Goal: Information Seeking & Learning: Learn about a topic

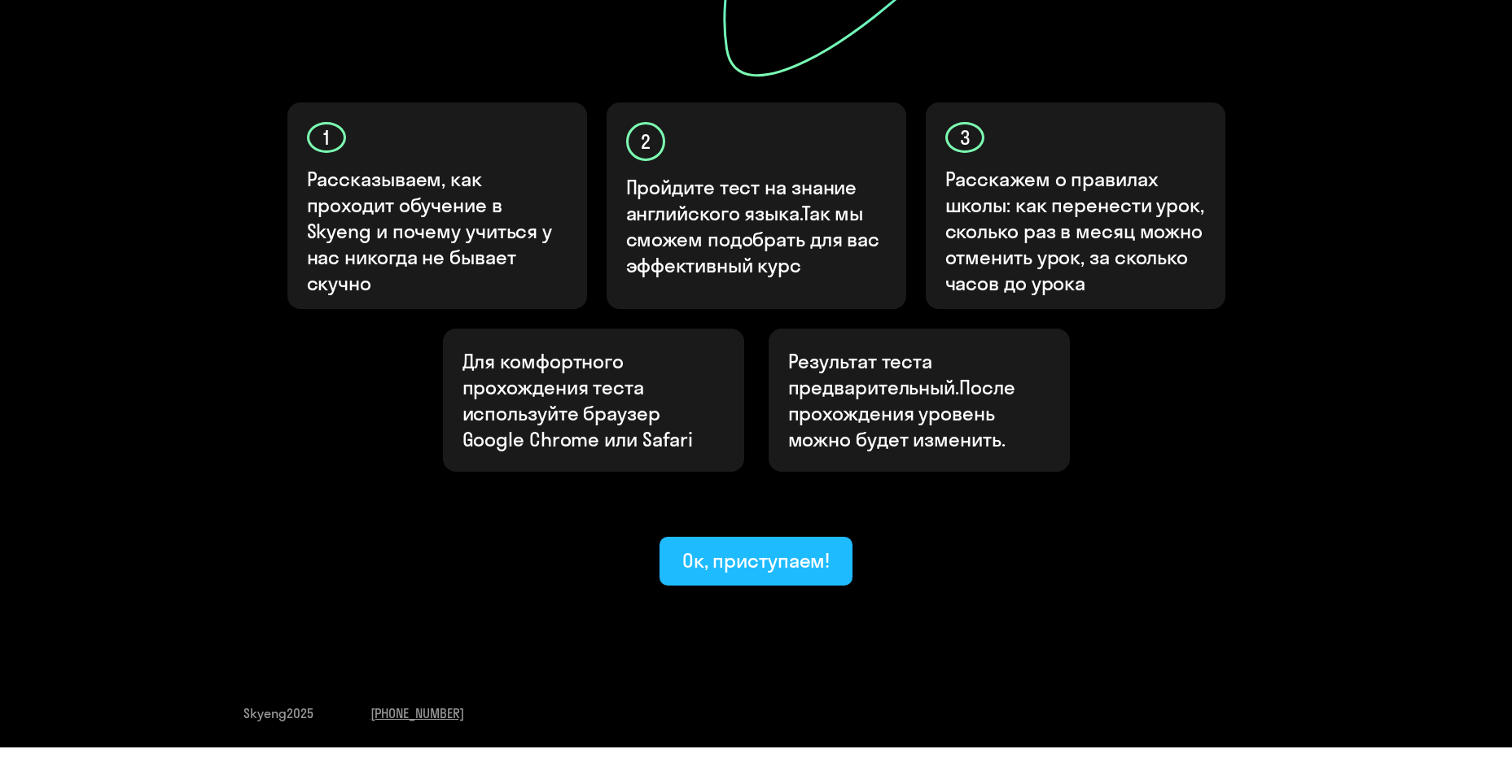
click at [742, 496] on div "Узнайте свой уровень английского, чтобы начать обучение в [GEOGRAPHIC_DATA] Узн…" at bounding box center [756, 104] width 977 height 964
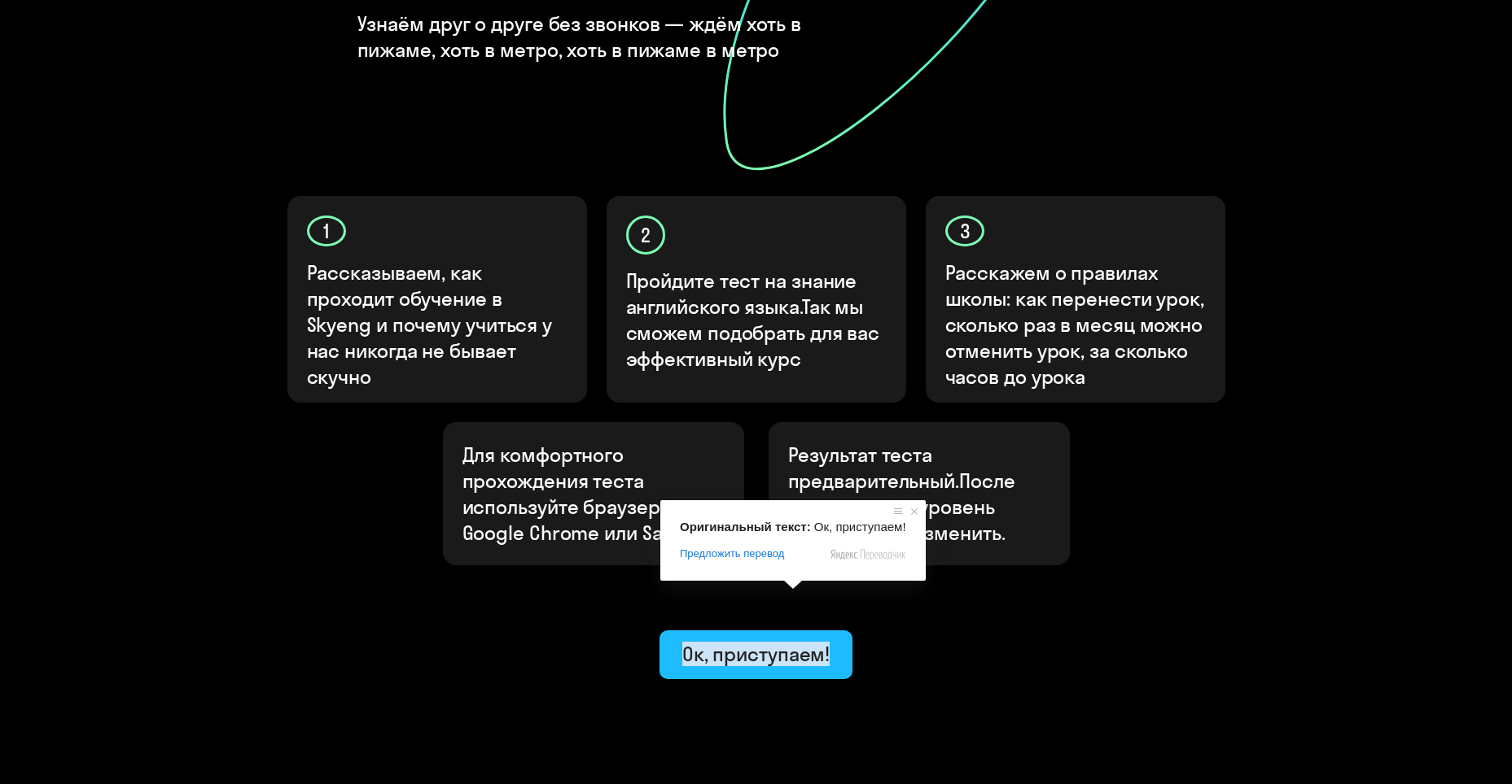
click at [763, 642] on ya-tr-span "Ок, приступаем!" at bounding box center [756, 654] width 148 height 24
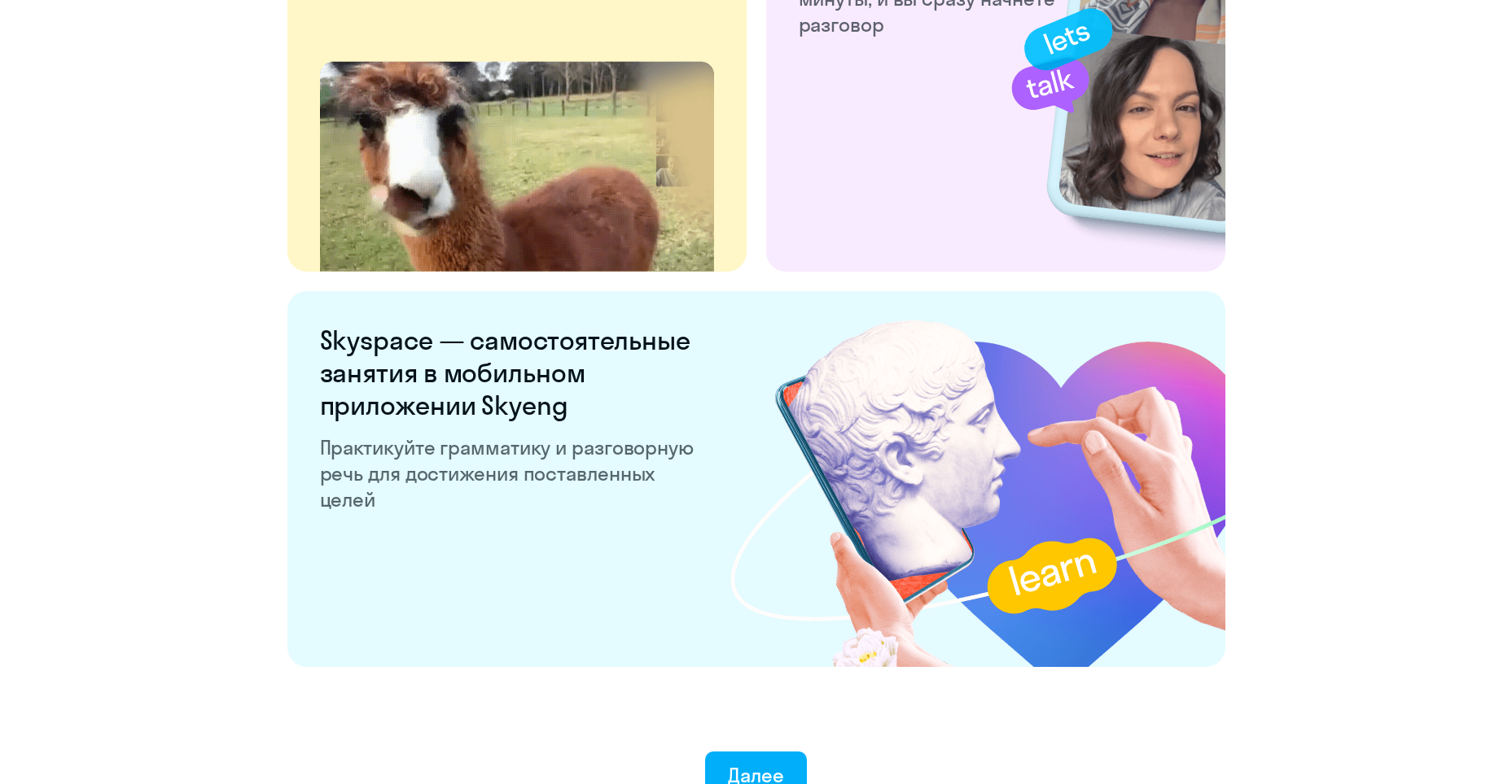
scroll to position [3010, 0]
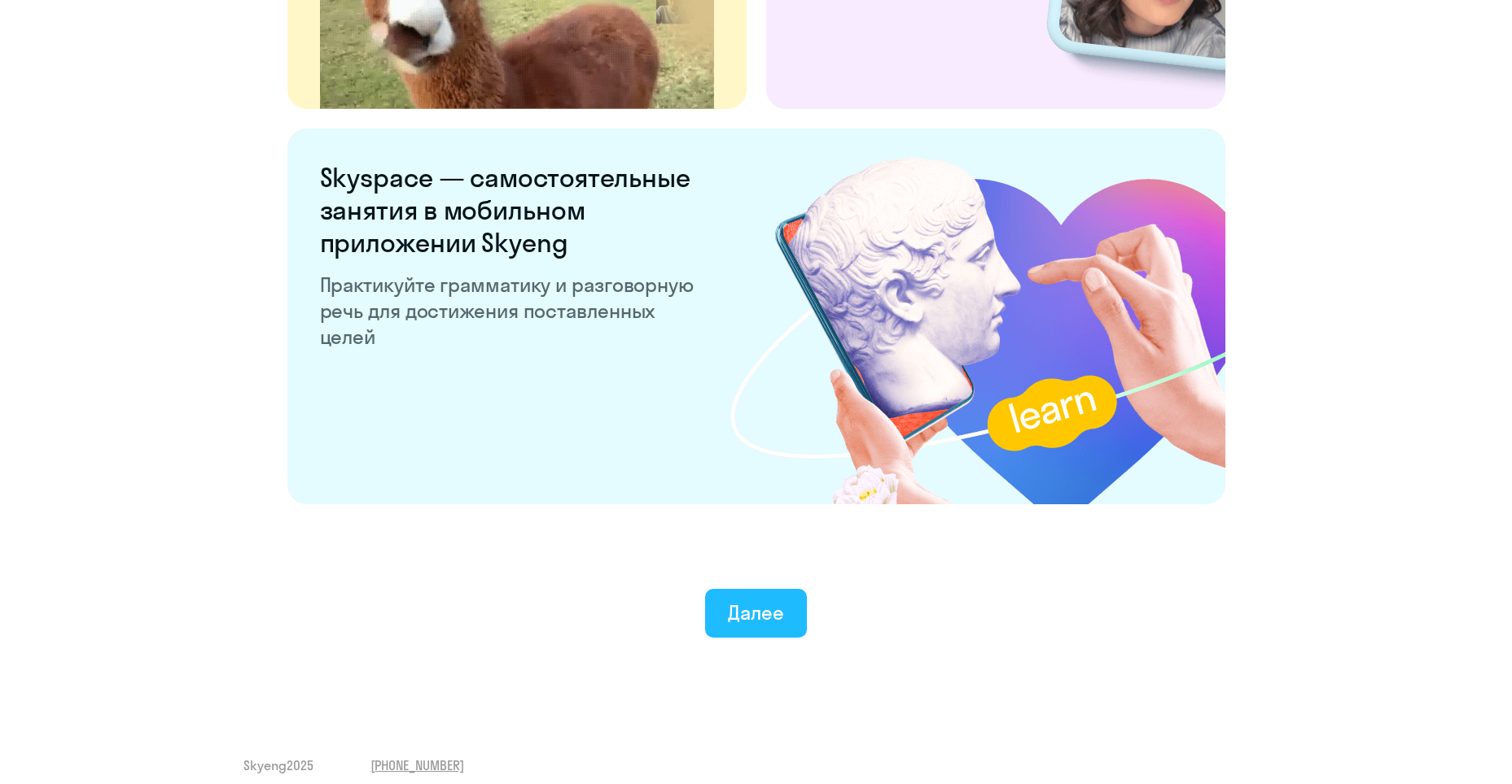
click at [770, 610] on ya-tr-span "Далее" at bounding box center [756, 613] width 56 height 24
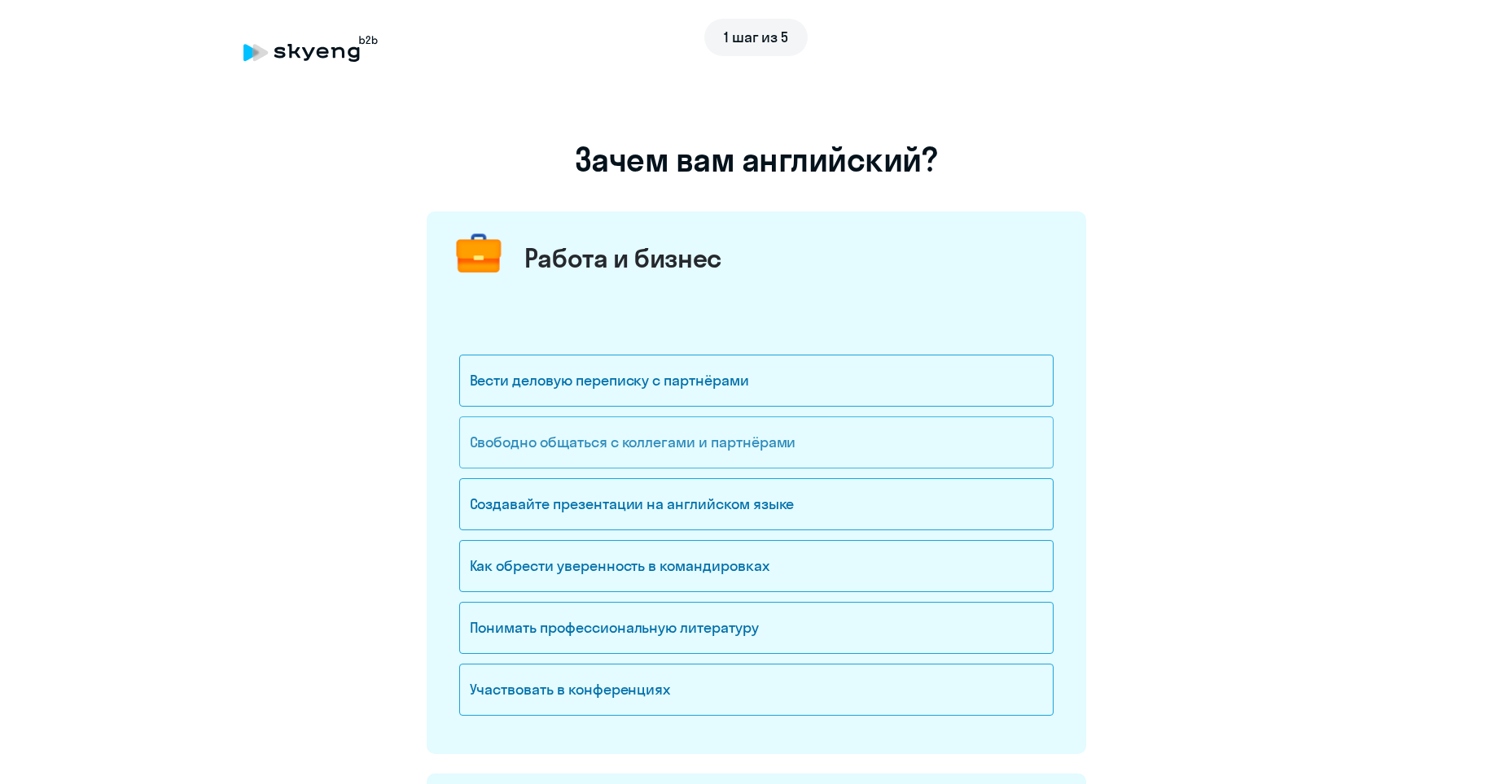
click at [590, 446] on ya-tr-span "Свободно общаться с коллегами и партнёрами" at bounding box center [633, 441] width 326 height 18
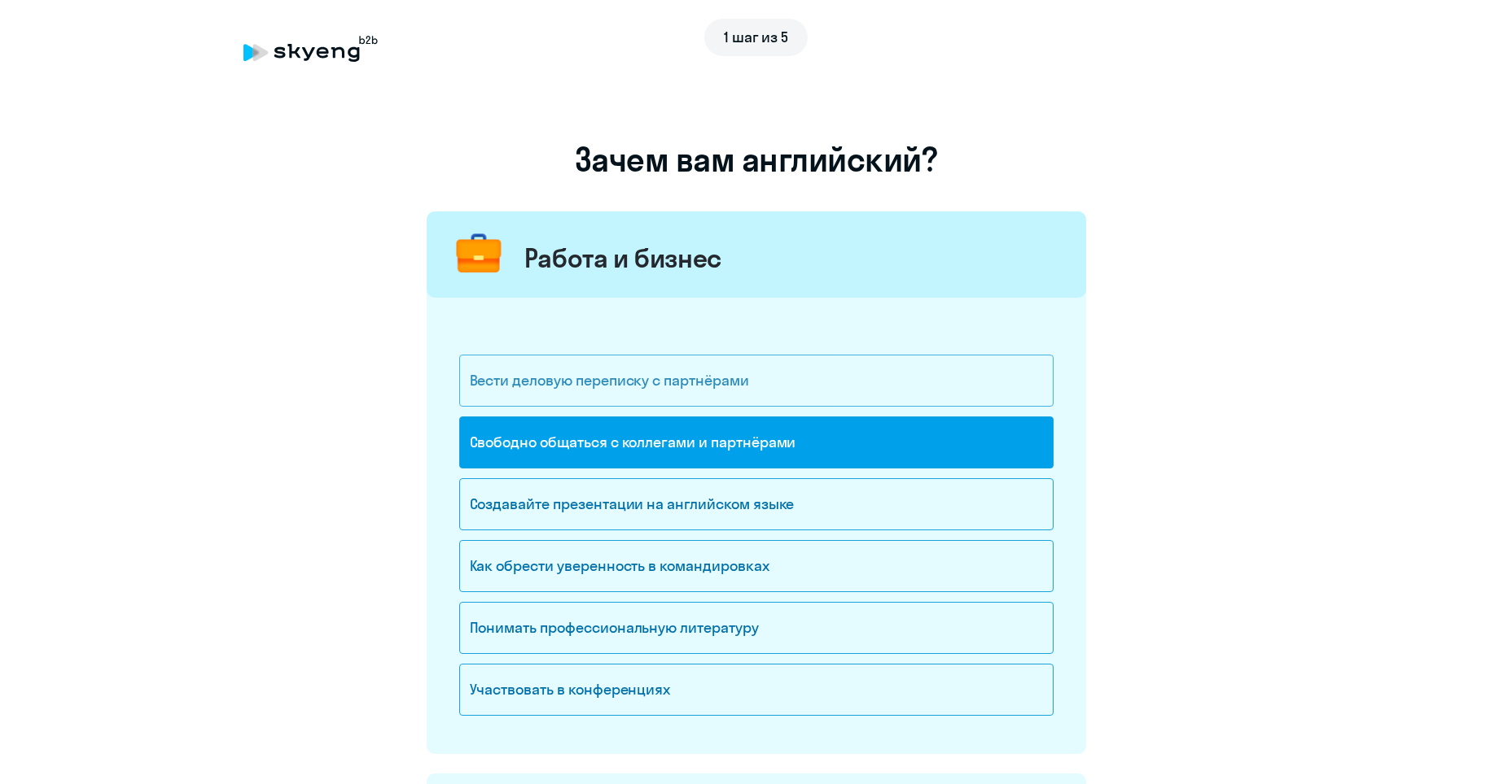
click at [613, 375] on ya-tr-span "Вести деловую переписку с партнёрами" at bounding box center [609, 379] width 279 height 18
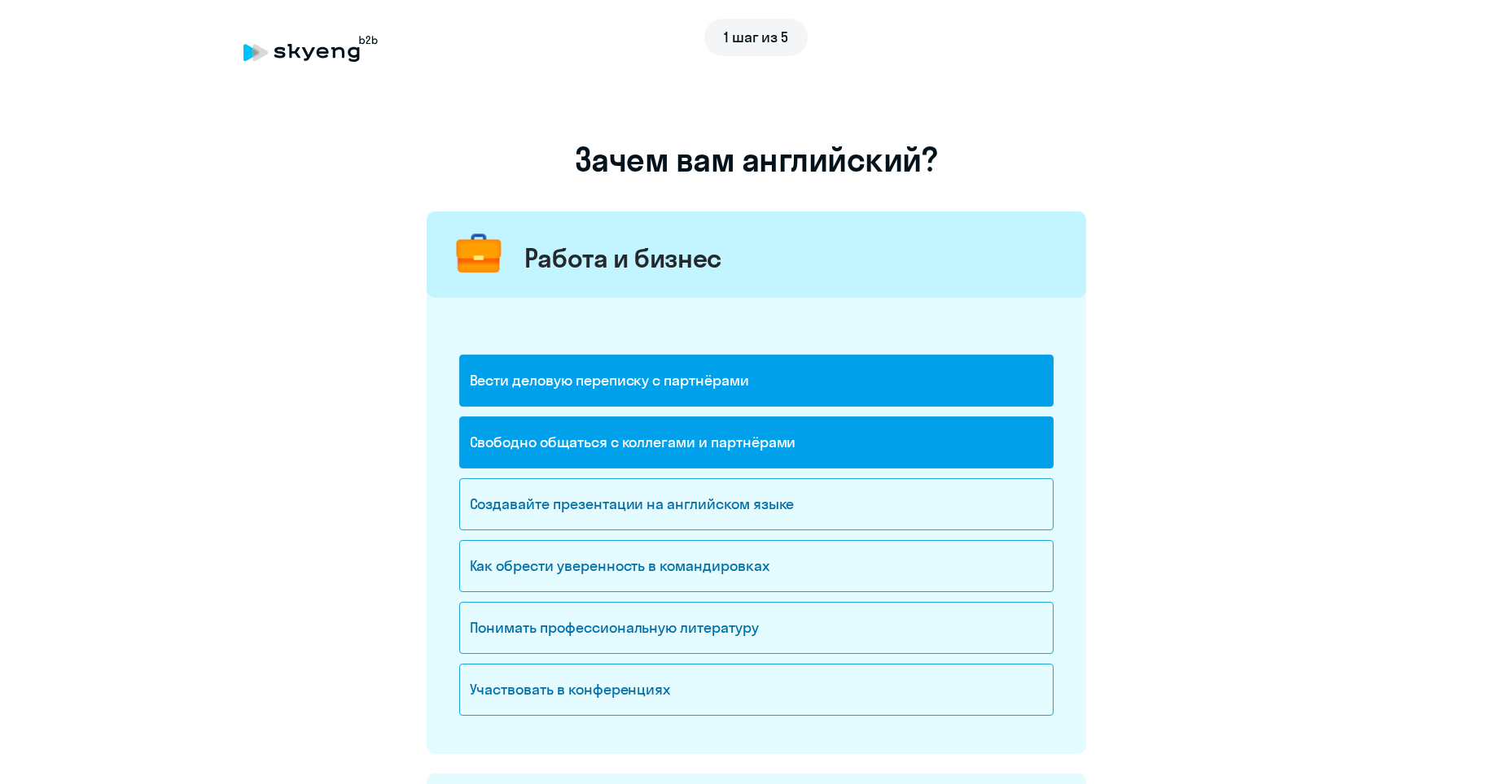
click at [677, 381] on ya-tr-span "Вести деловую переписку с партнёрами" at bounding box center [609, 379] width 279 height 18
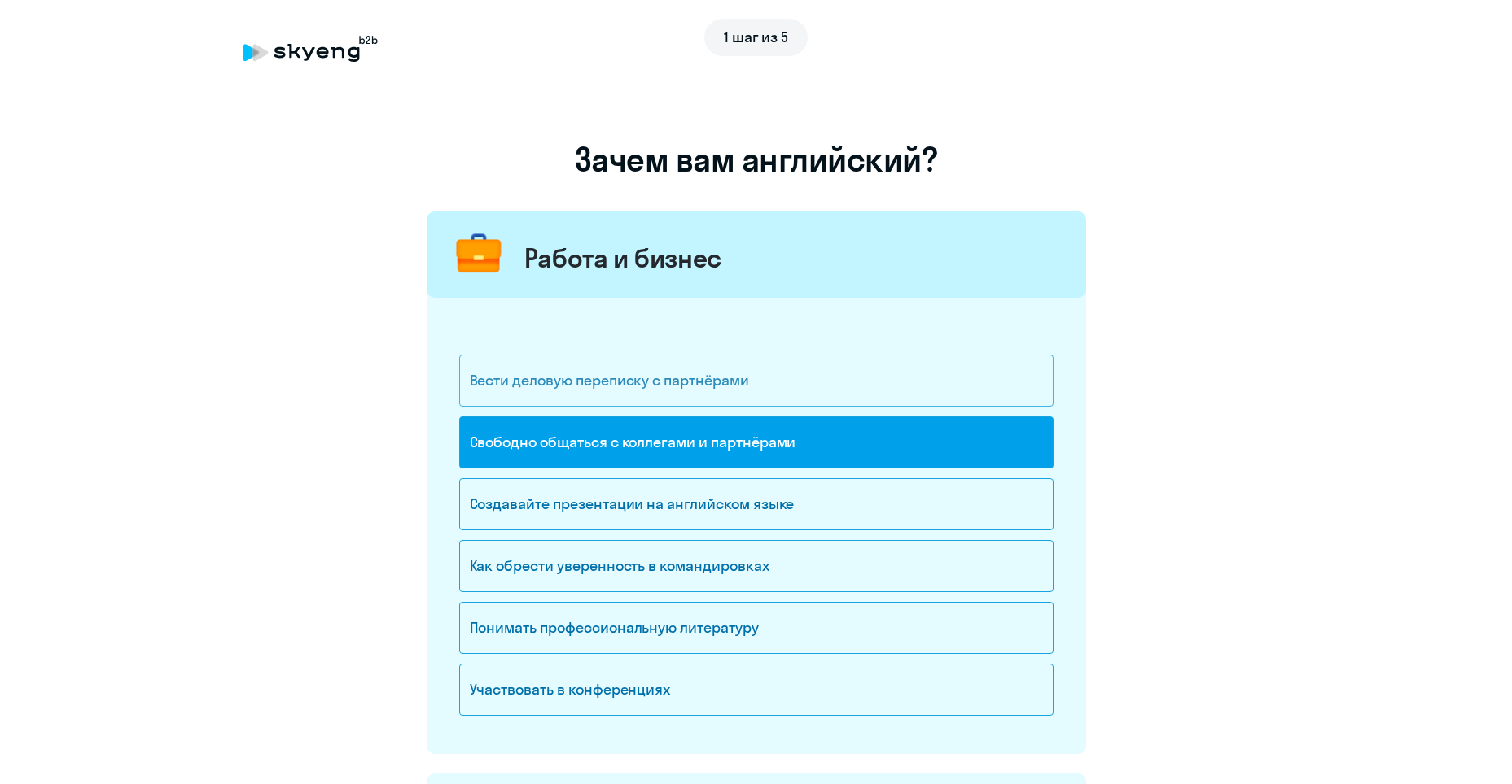
click at [677, 381] on ya-tr-span "Вести деловую переписку с партнёрами" at bounding box center [609, 379] width 279 height 18
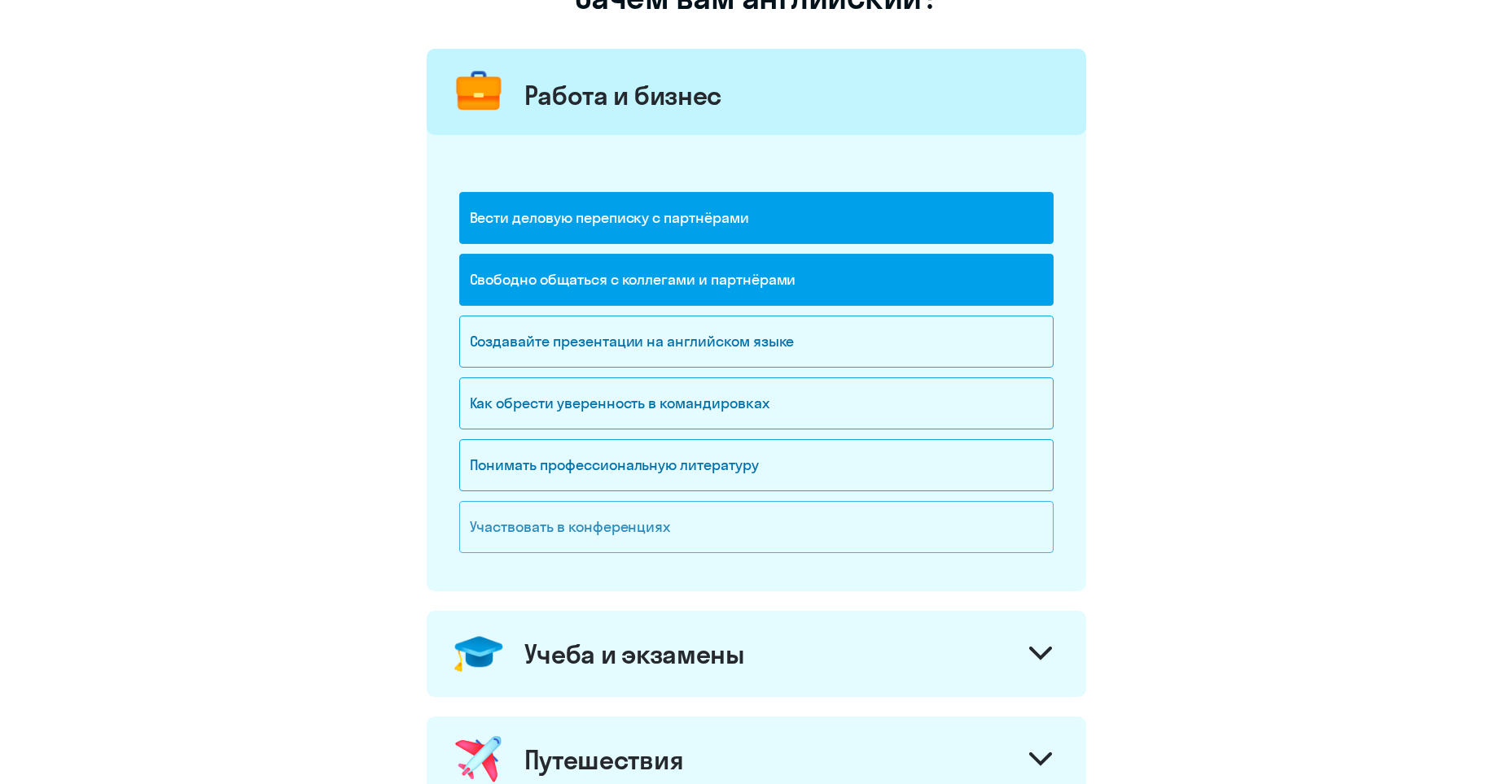
scroll to position [325, 0]
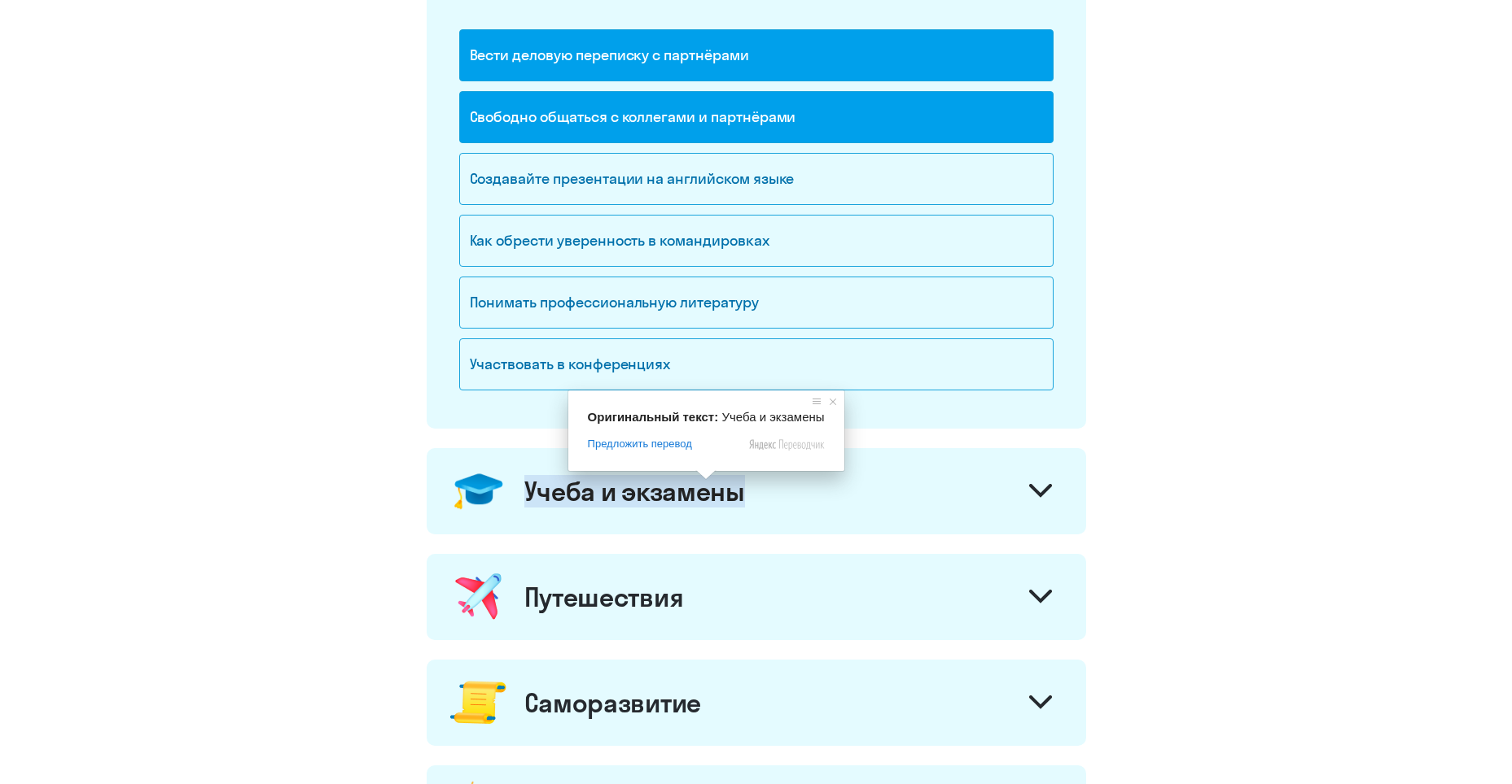
click at [696, 486] on ya-tr-span "Учеба и экзамены" at bounding box center [634, 491] width 221 height 32
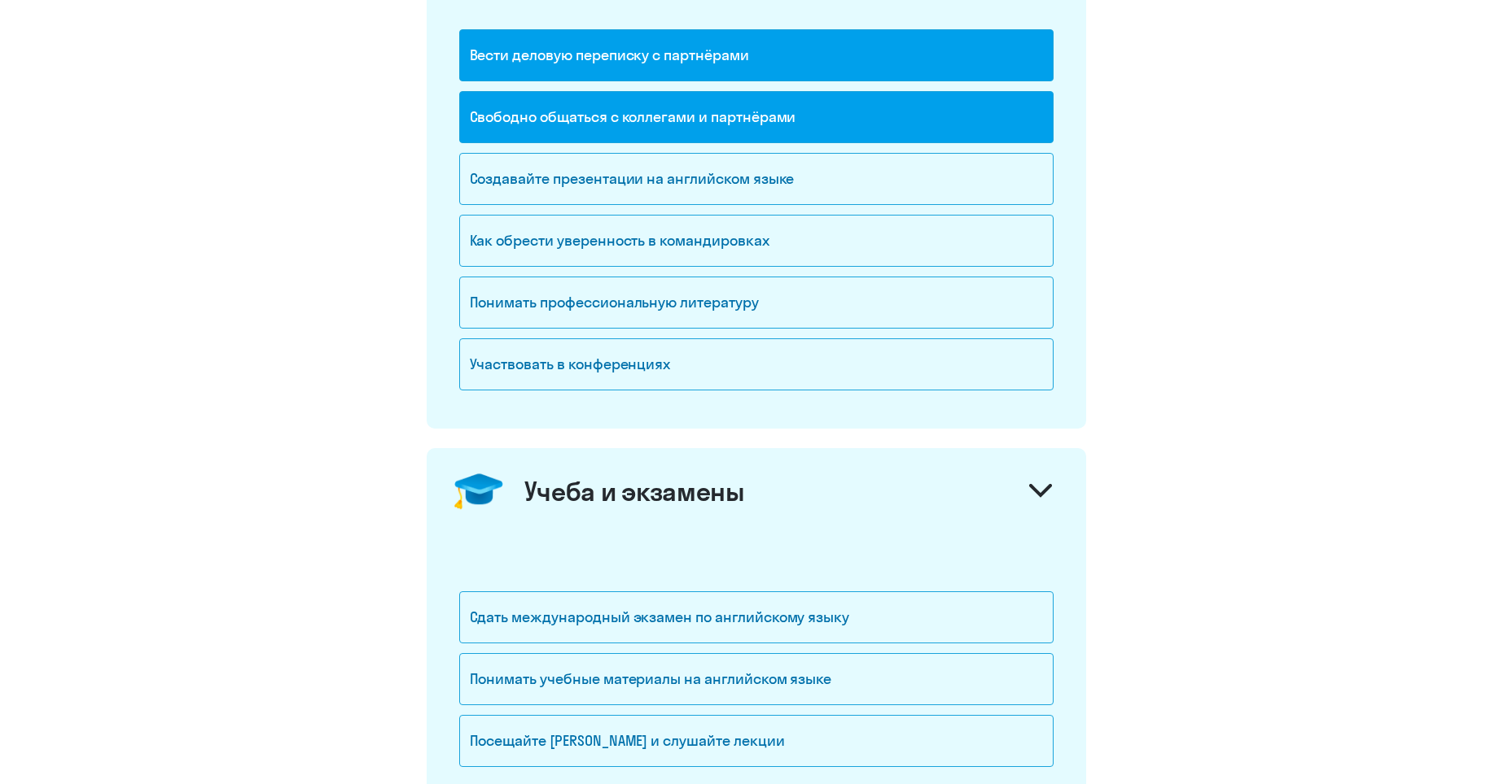
scroll to position [488, 0]
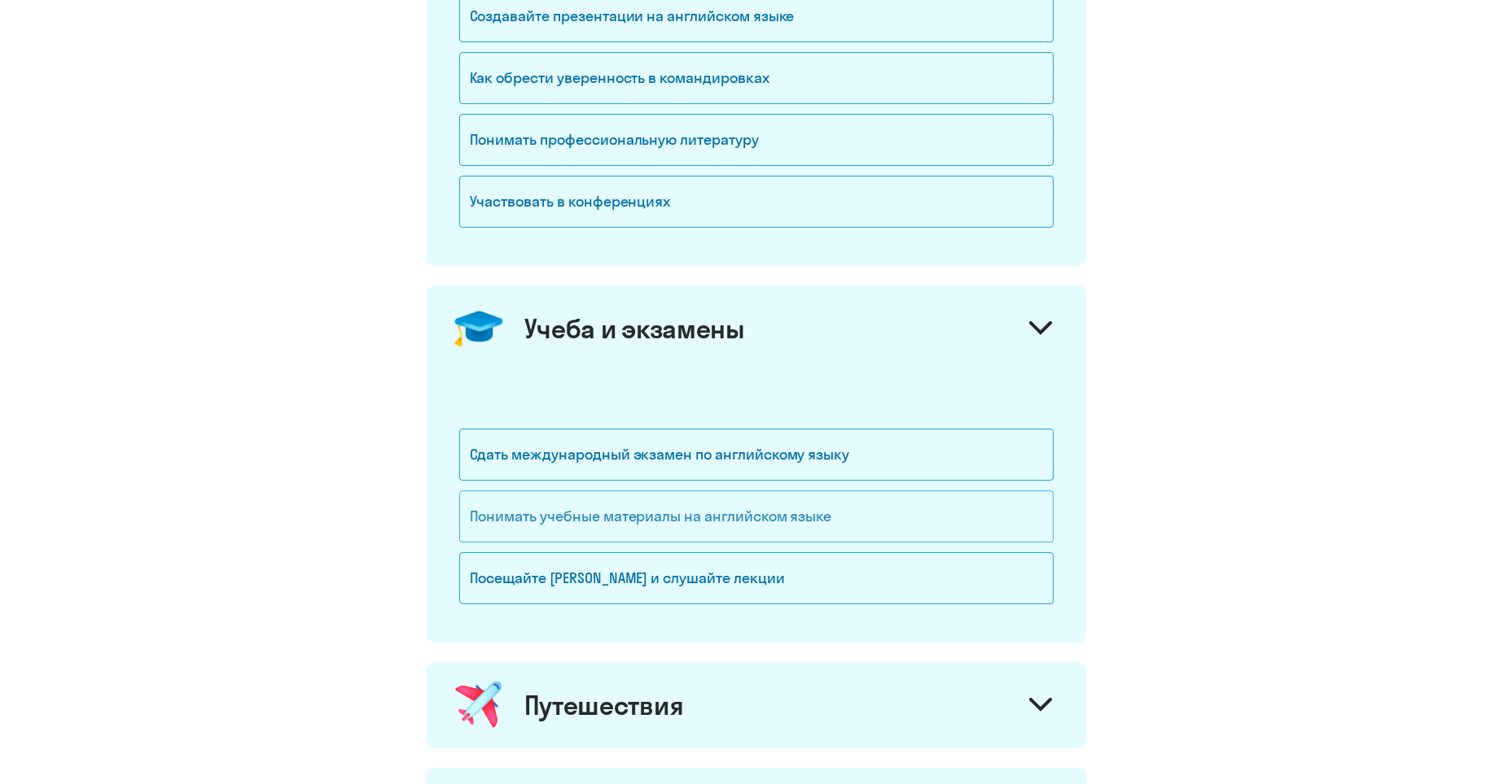
click at [952, 528] on div "Понимать учебные материалы на английском языке" at bounding box center [756, 517] width 594 height 52
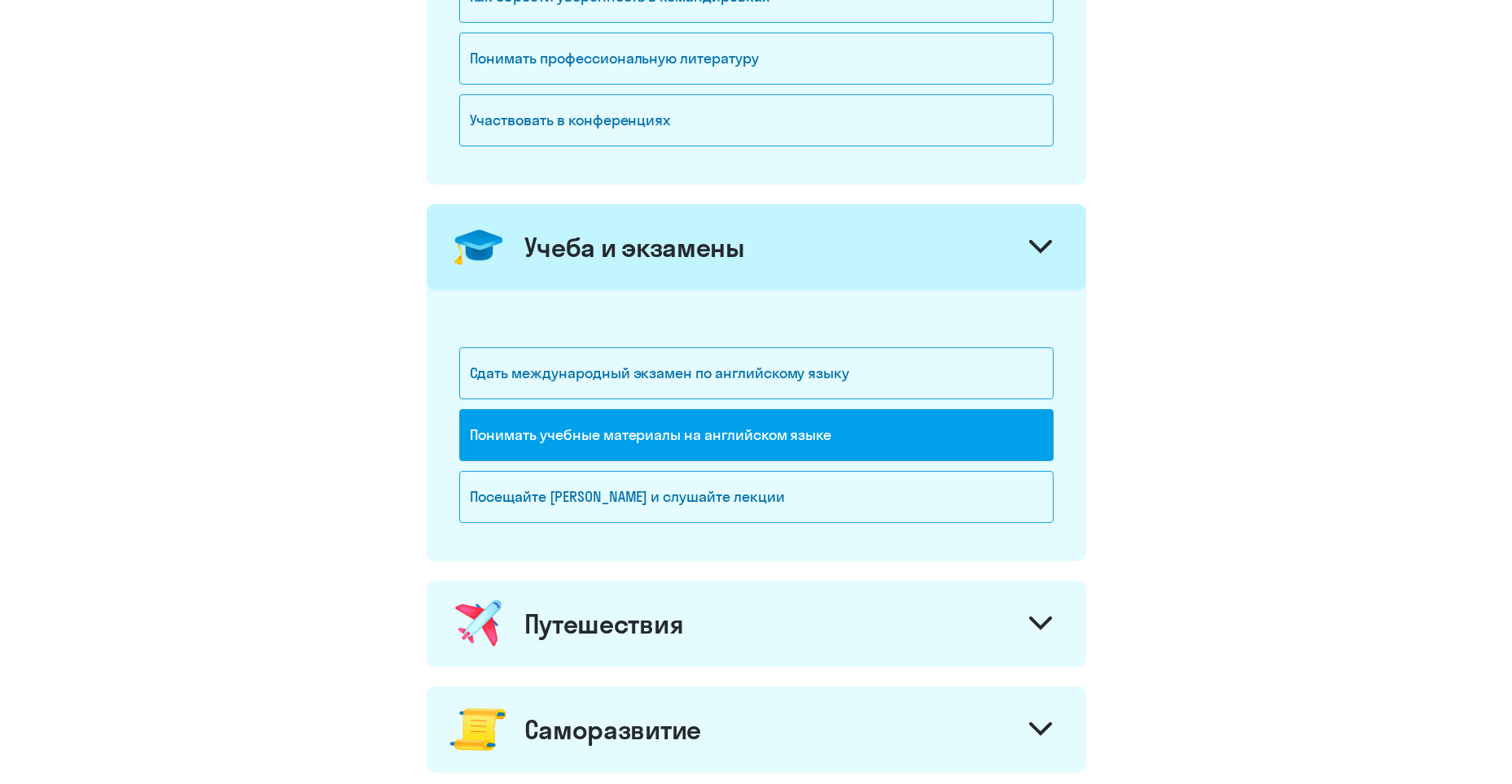
scroll to position [651, 0]
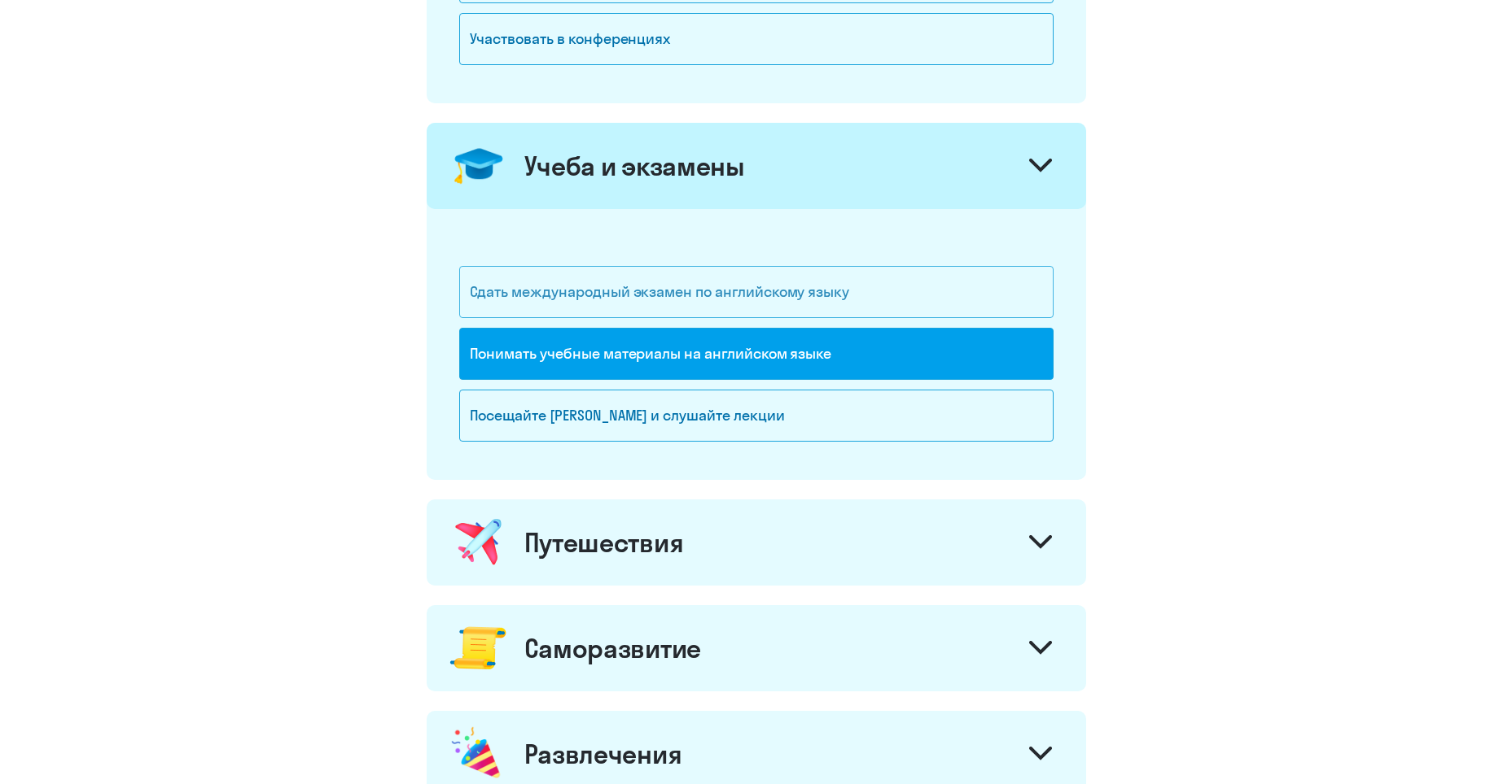
click at [897, 294] on div "Сдать международный экзамен по английскому языку" at bounding box center [756, 292] width 594 height 52
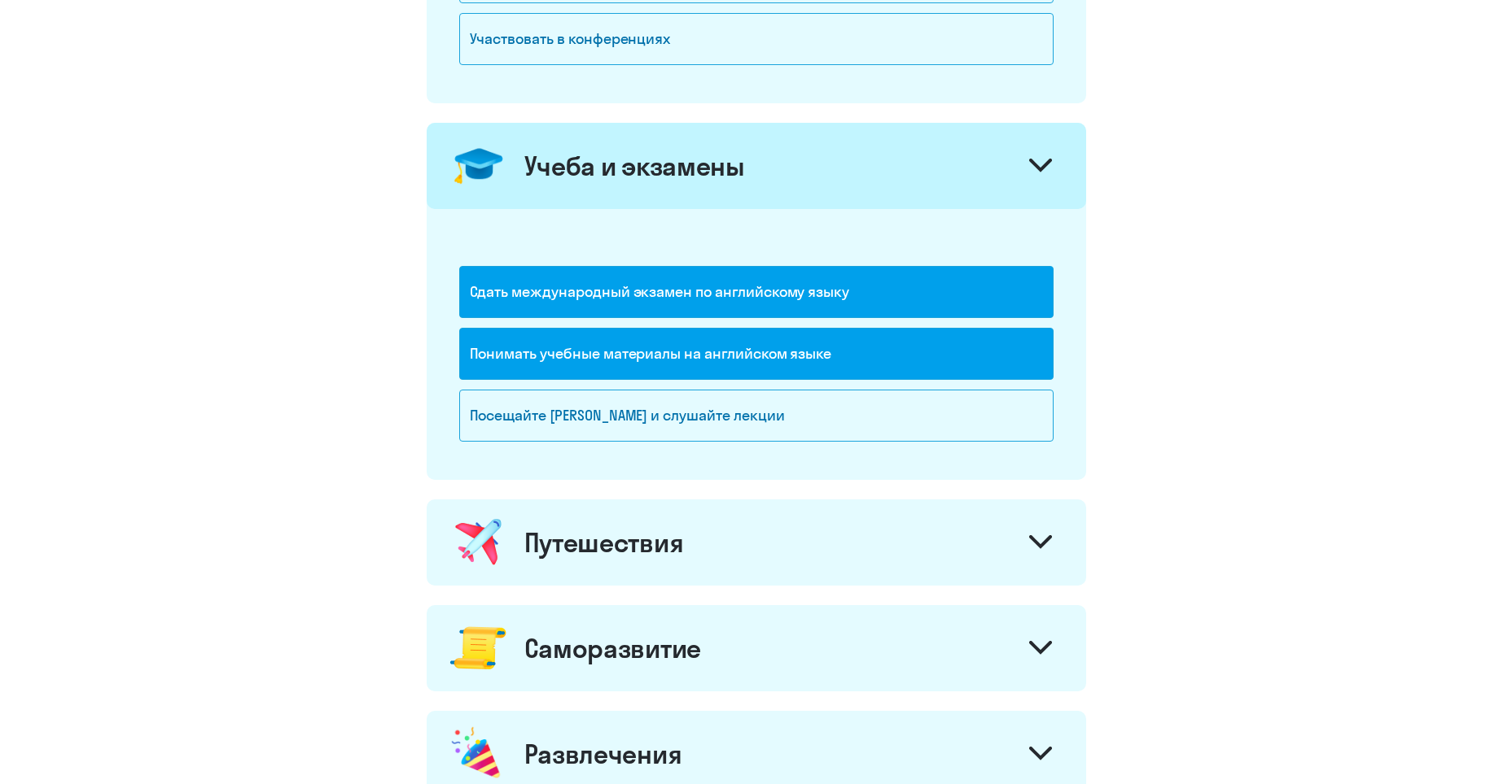
click at [948, 541] on div "Путешествия" at bounding box center [756, 542] width 660 height 86
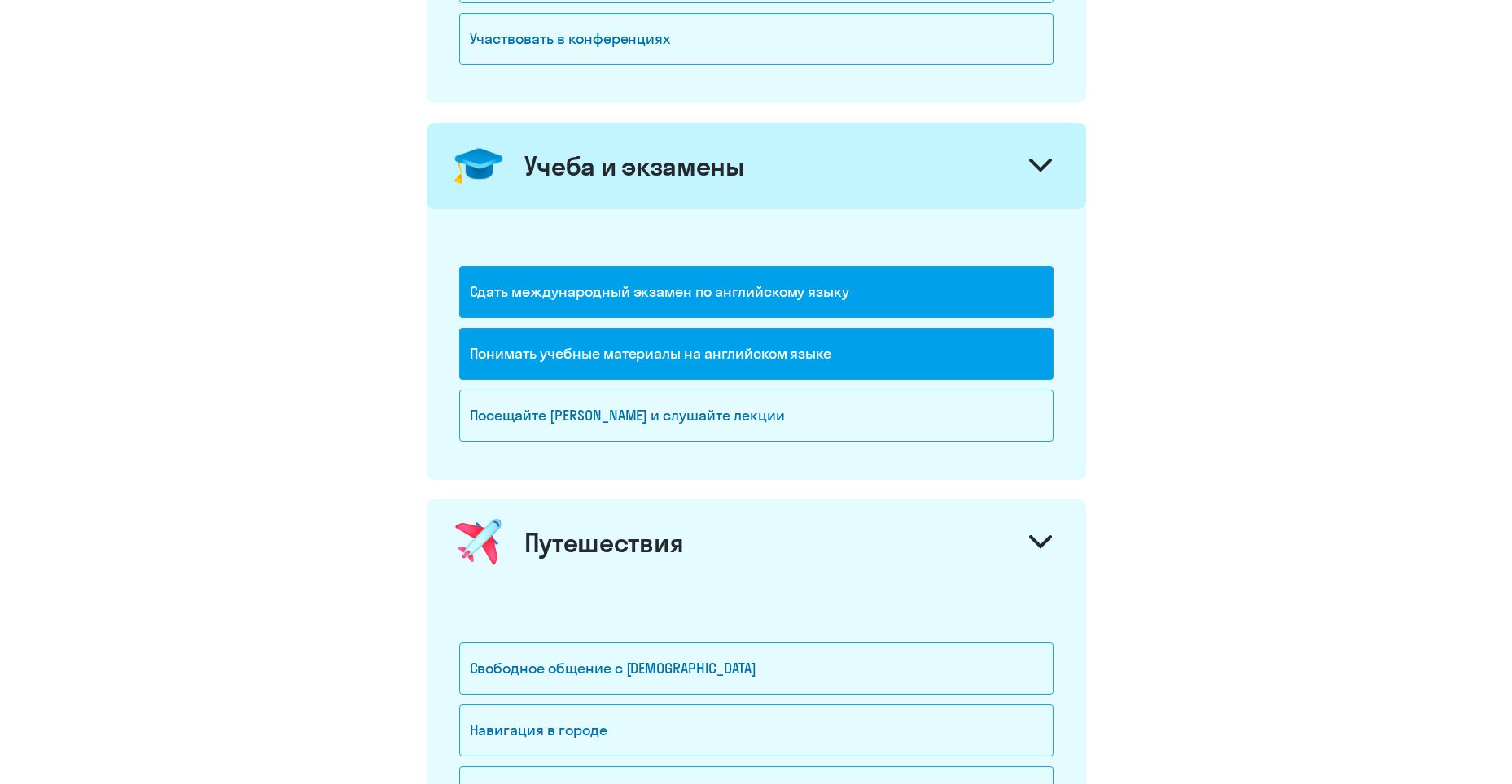
scroll to position [814, 0]
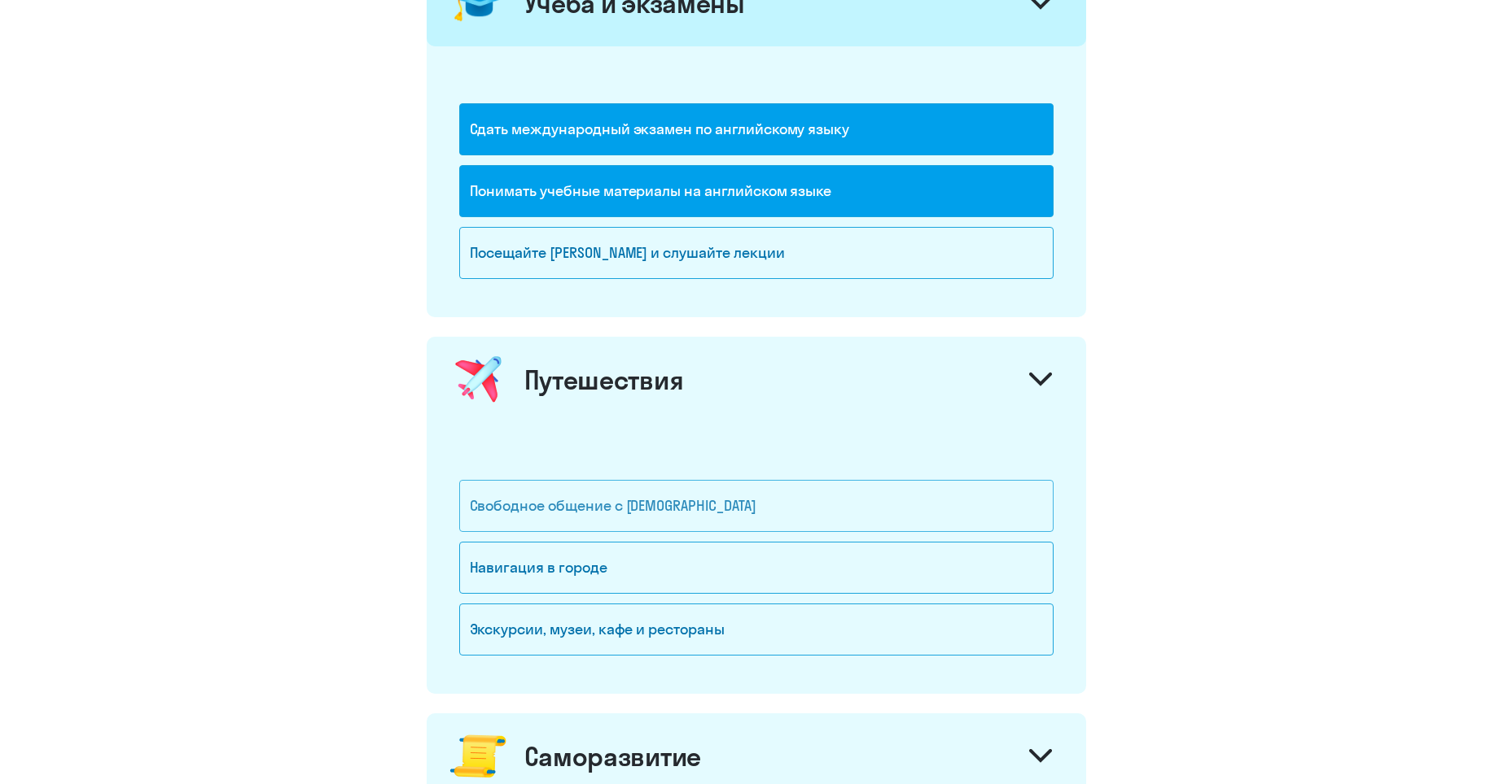
click at [868, 503] on div "Свободное общение с [DEMOGRAPHIC_DATA]" at bounding box center [756, 506] width 594 height 52
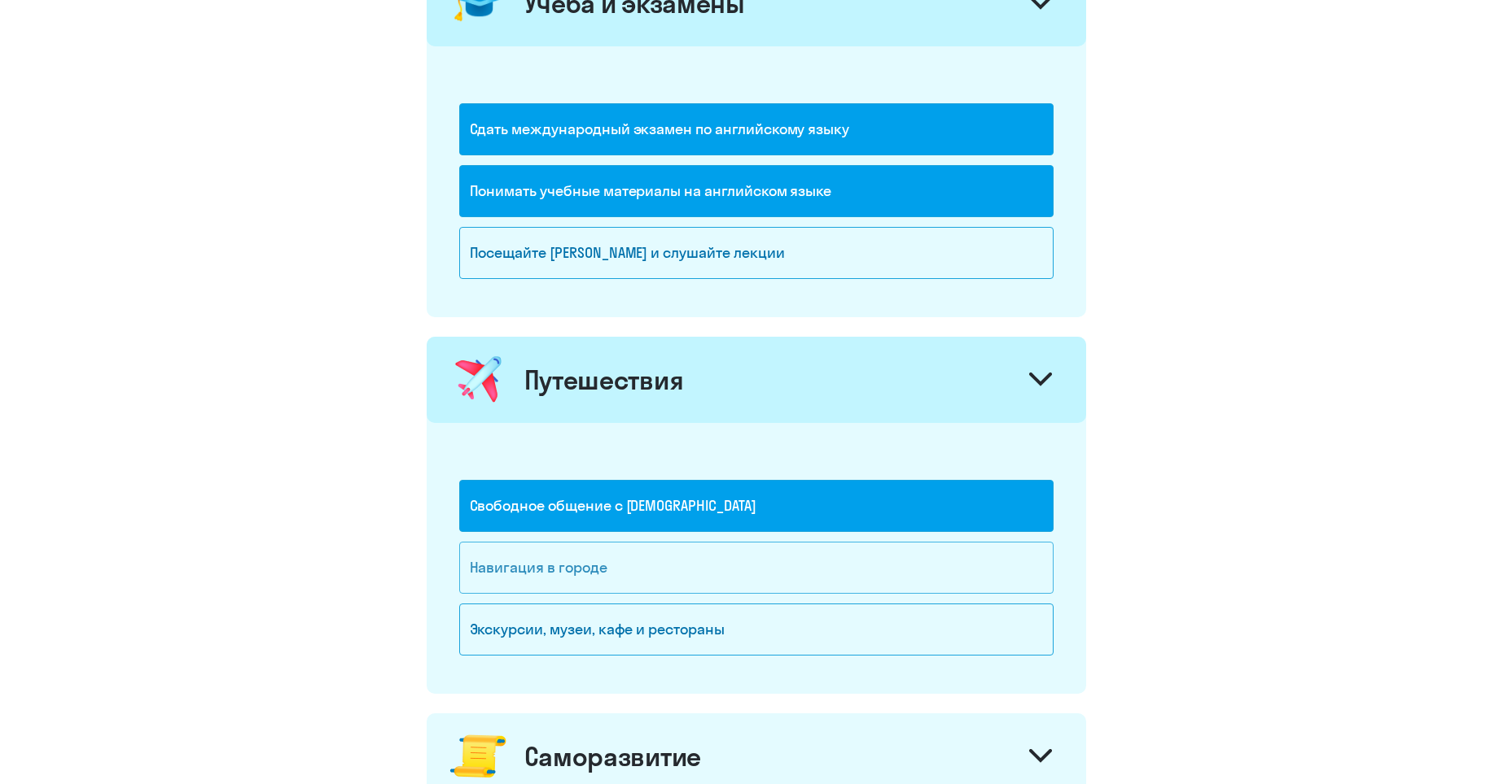
click at [893, 576] on div "Навигация в городе" at bounding box center [756, 568] width 594 height 52
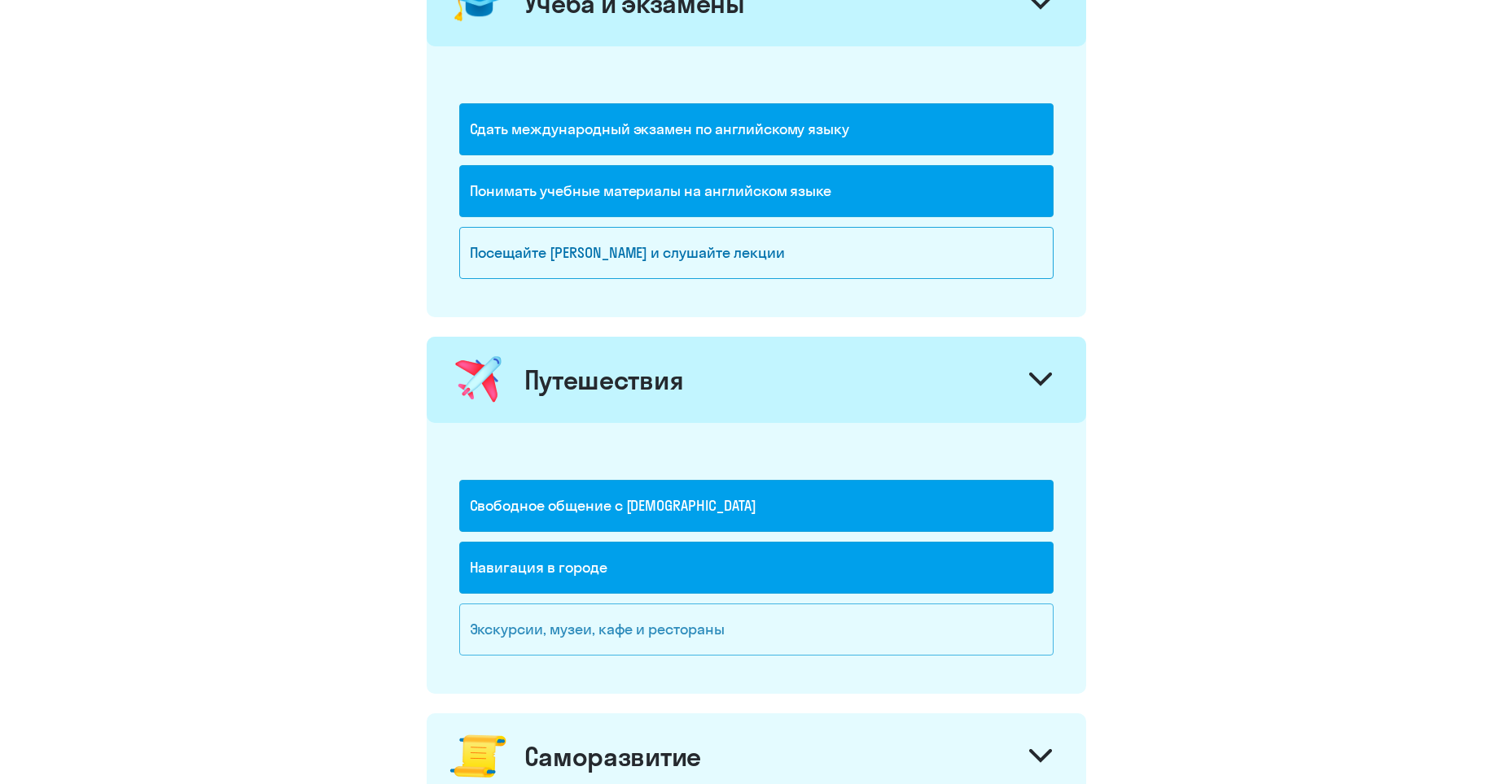
click at [912, 631] on div "Экскурсии, музеи, кафе и рестораны" at bounding box center [756, 630] width 594 height 52
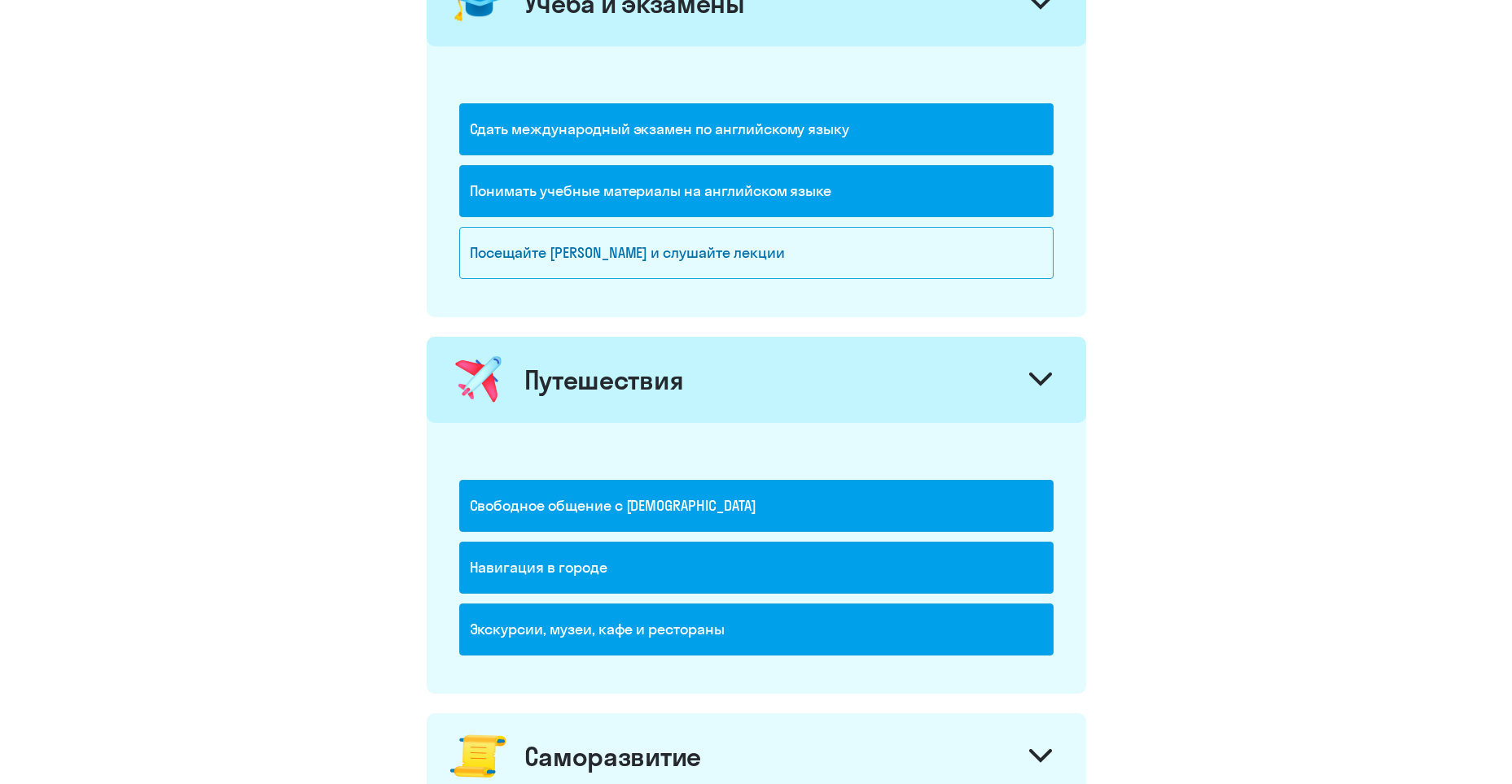
scroll to position [1058, 0]
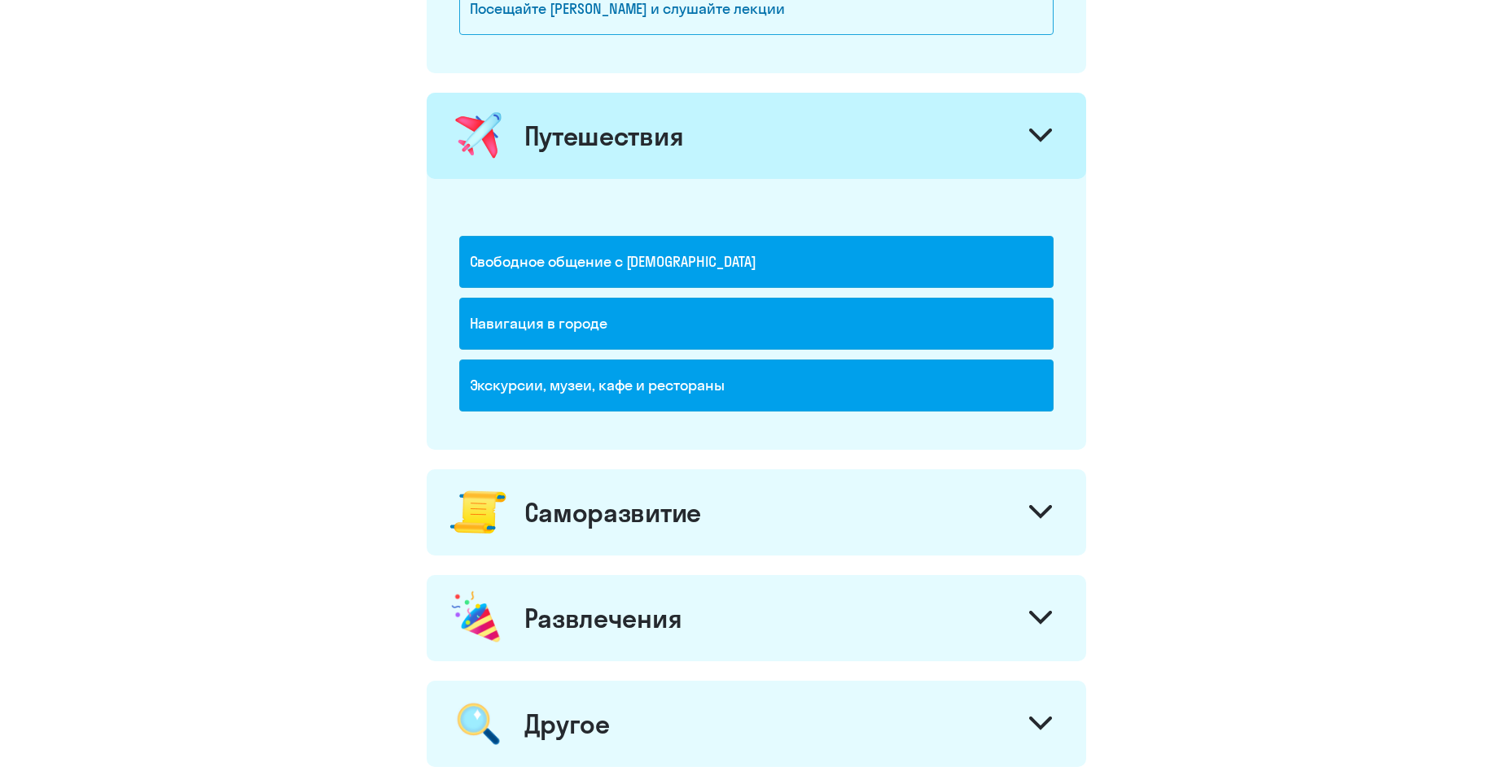
click at [946, 522] on div "Саморазвитие" at bounding box center [756, 512] width 660 height 86
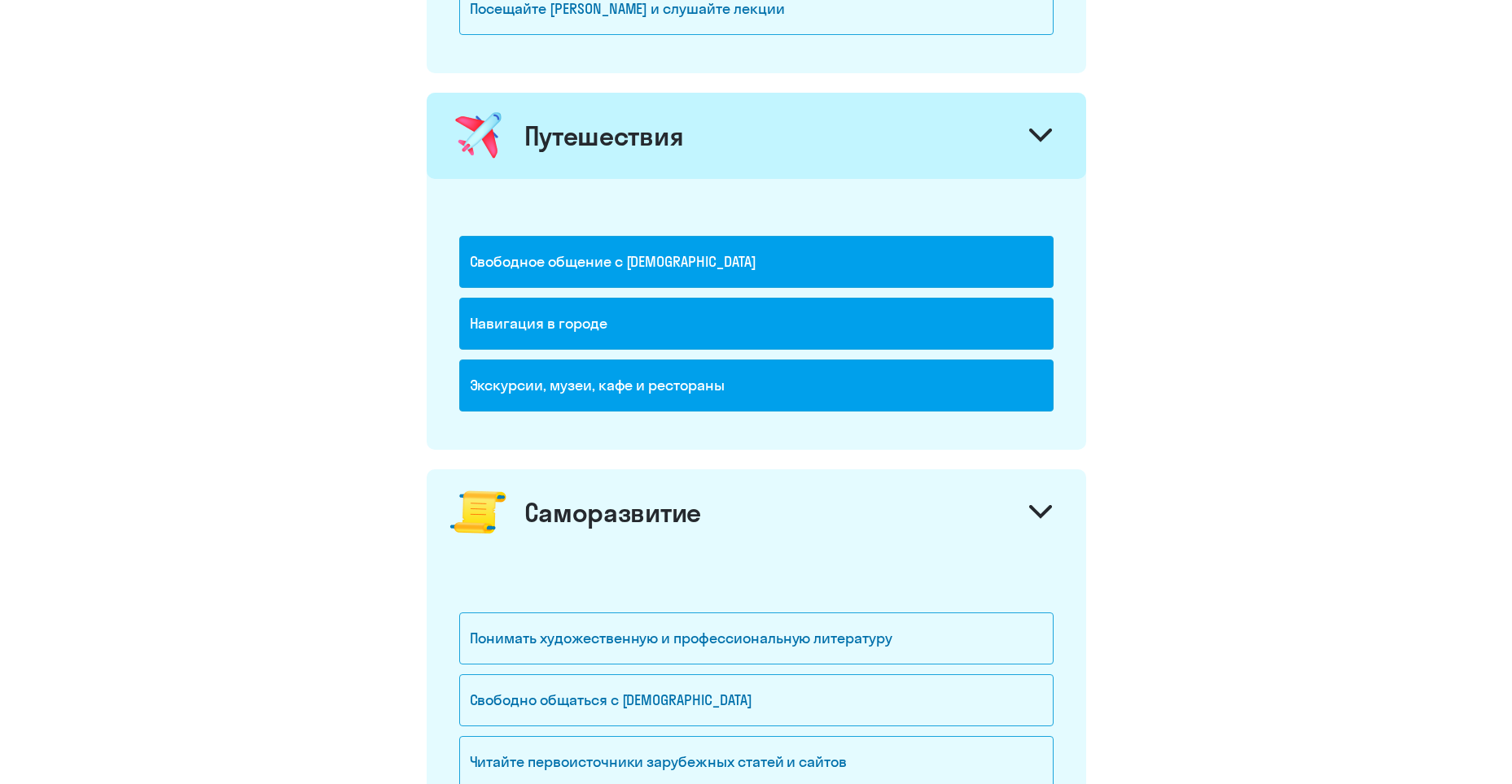
scroll to position [1302, 0]
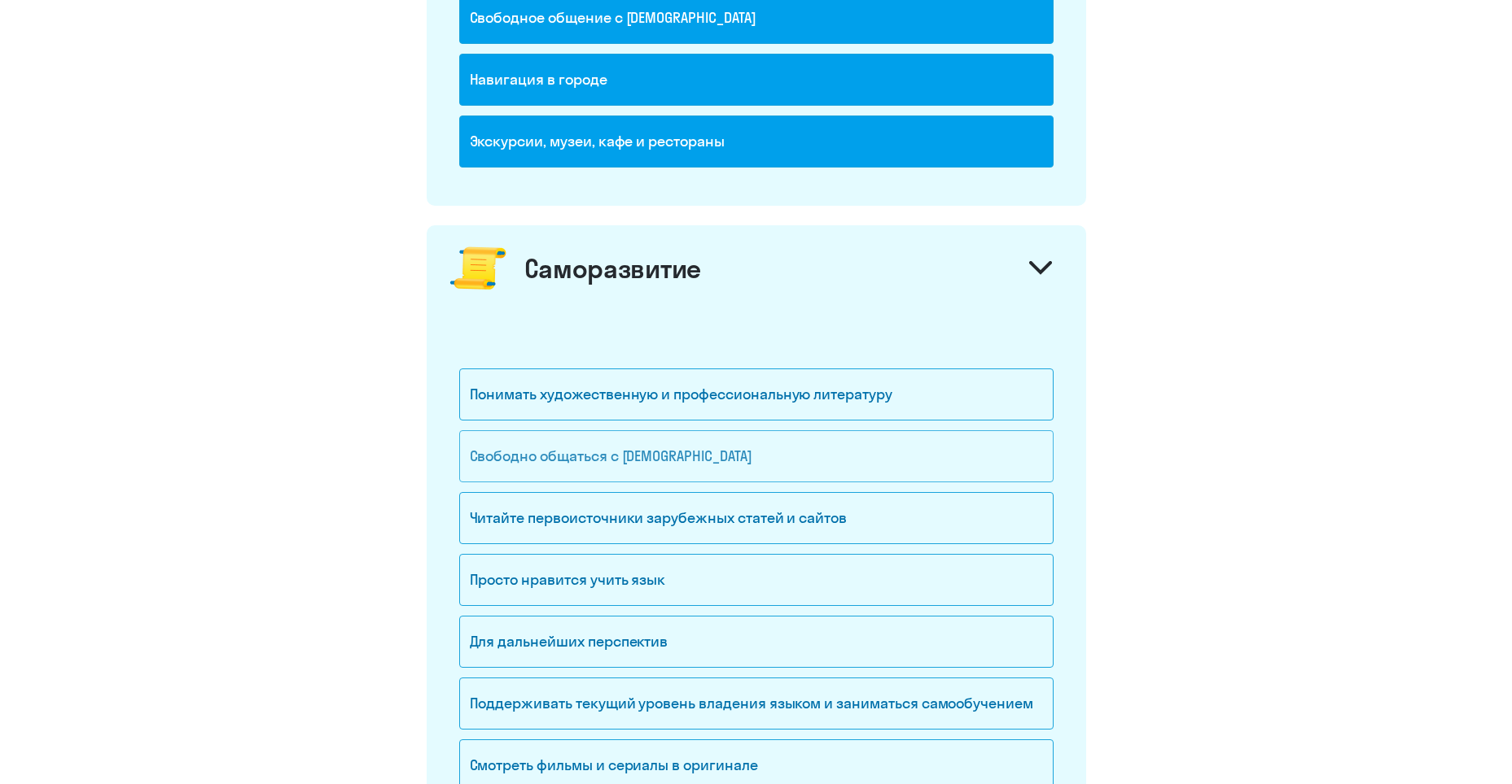
click at [866, 467] on div "Свободно общаться с [DEMOGRAPHIC_DATA]" at bounding box center [756, 457] width 594 height 52
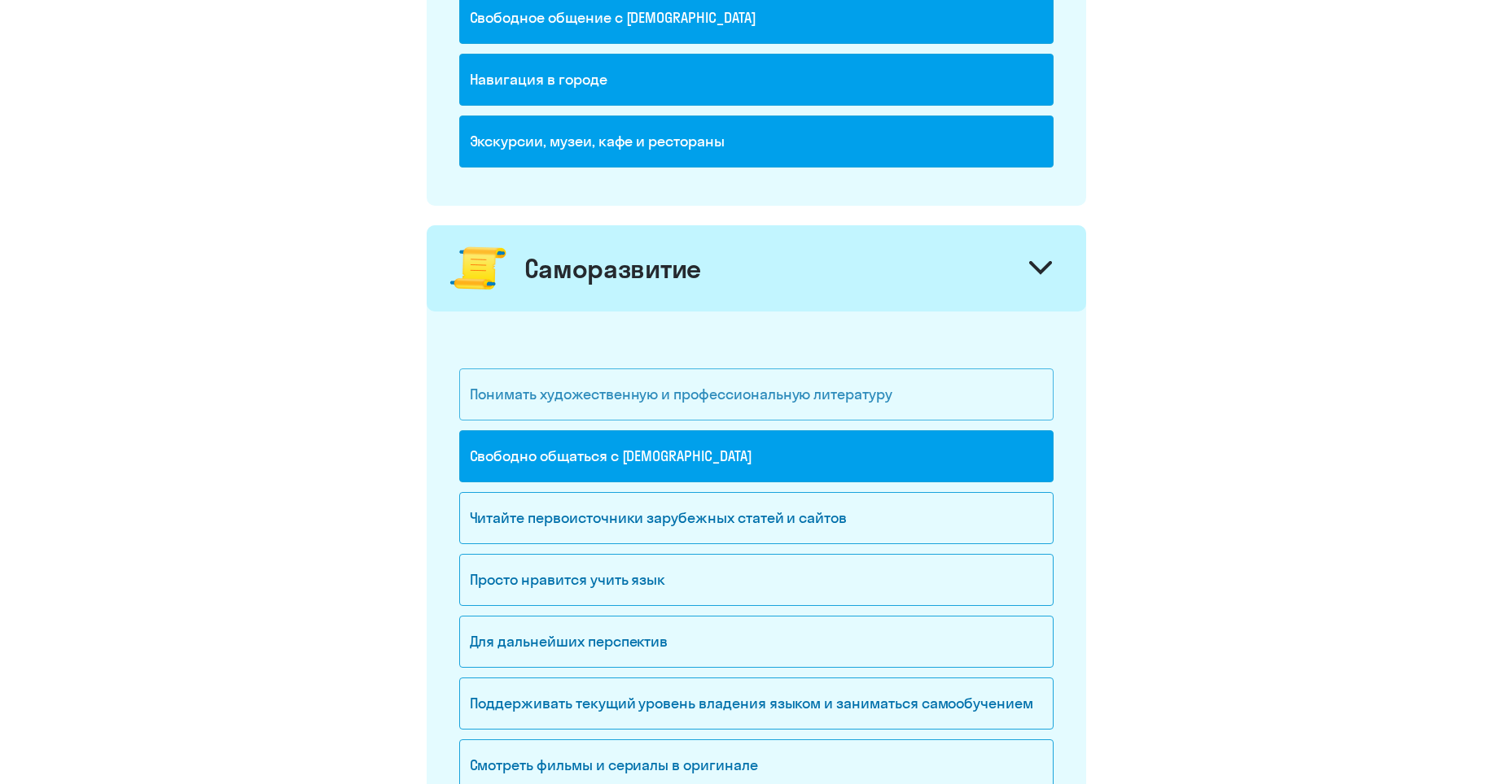
click at [972, 399] on div "Понимать художественную и профессиональную литературу" at bounding box center [756, 395] width 594 height 52
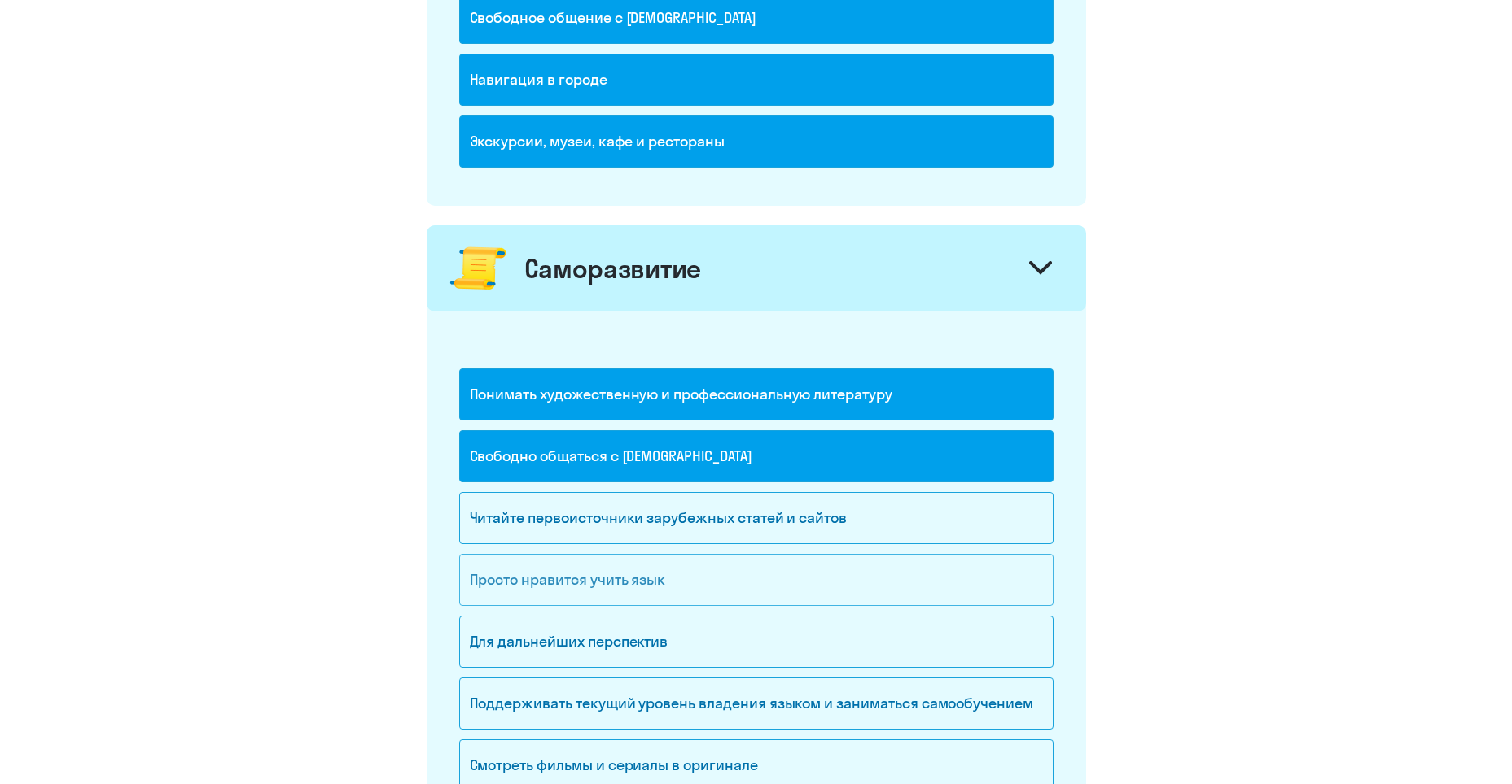
scroll to position [1383, 0]
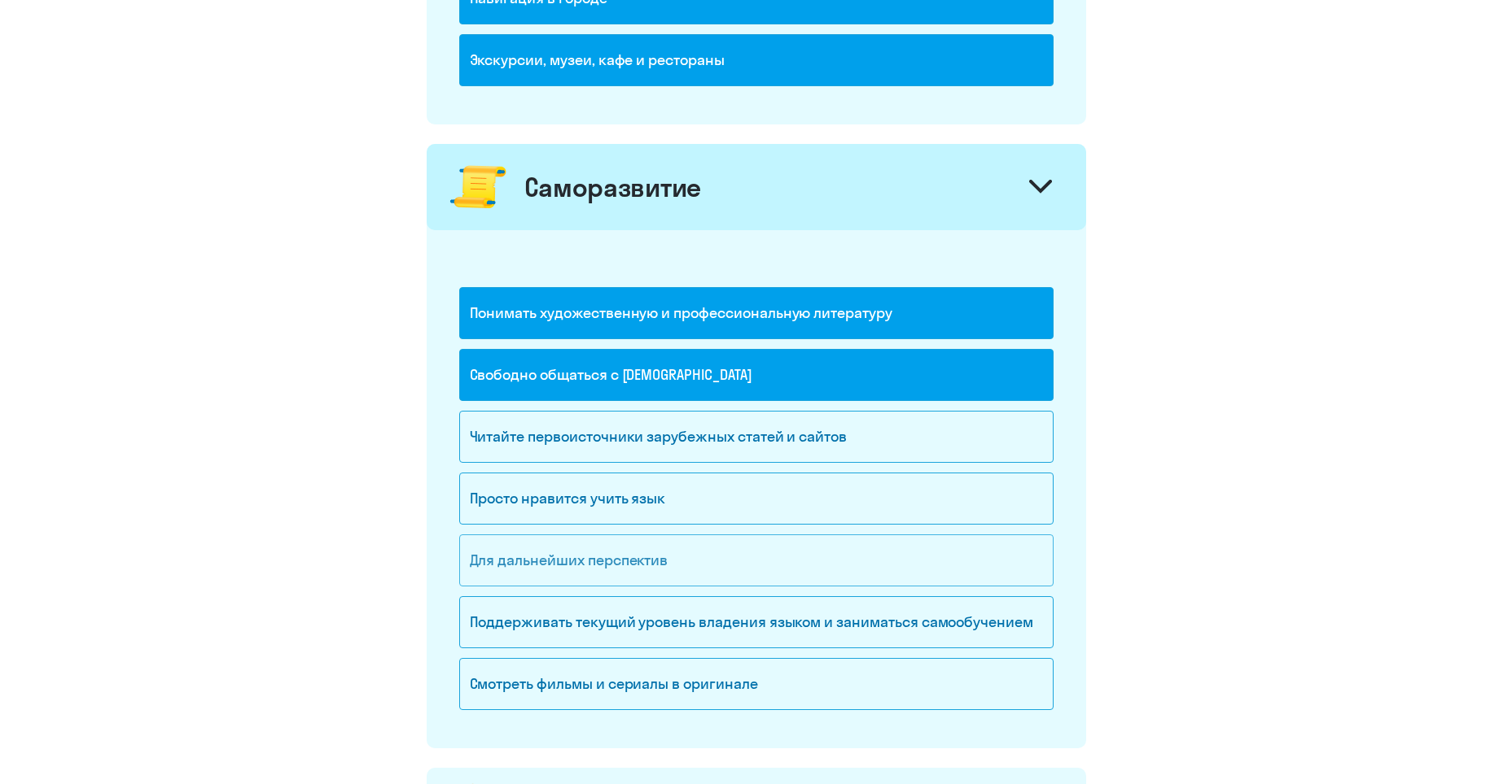
click at [893, 574] on div "Для дальнейших перспектив" at bounding box center [756, 561] width 594 height 52
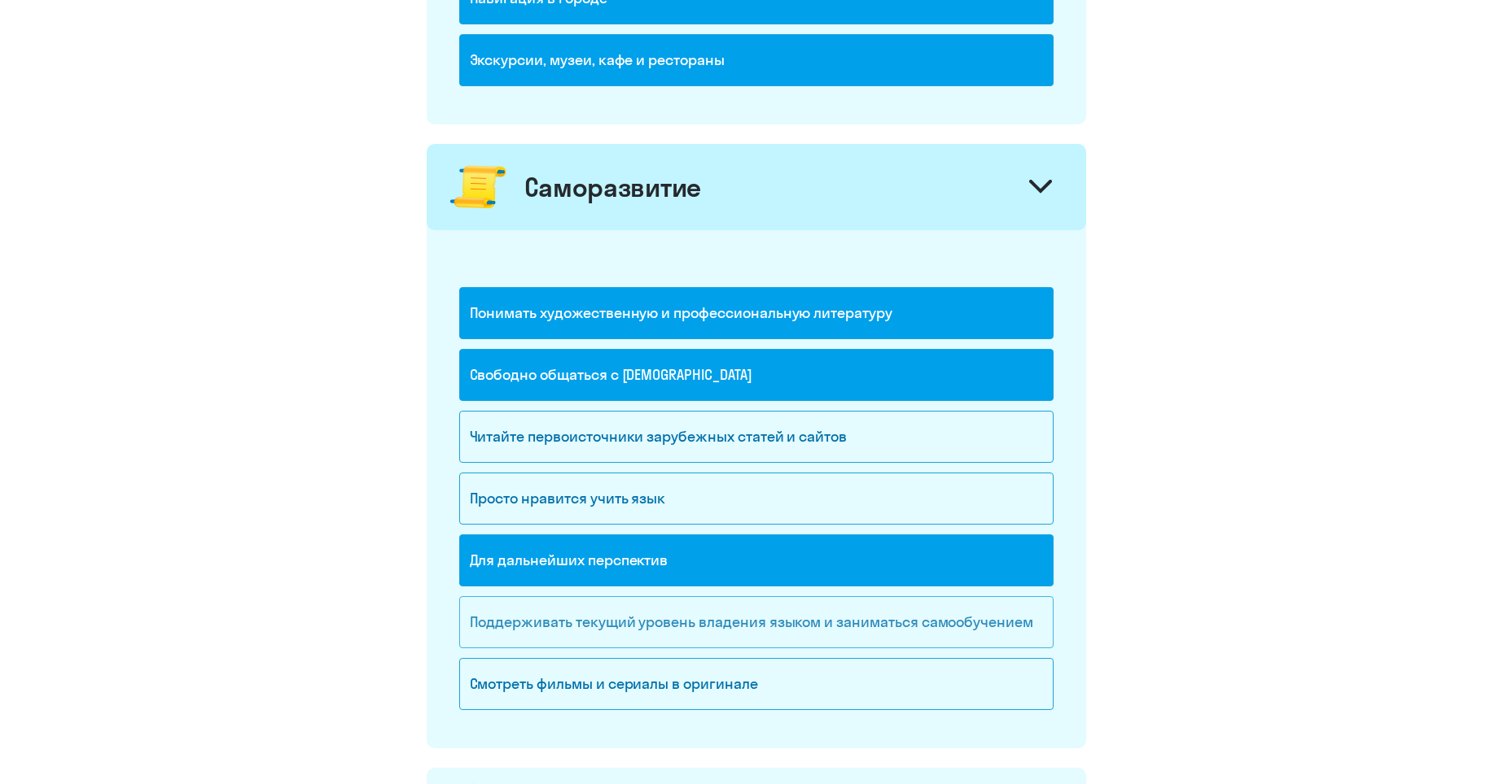
click at [1023, 635] on div "Поддерживать текущий уровень владения языком и заниматься самообучением" at bounding box center [756, 623] width 594 height 52
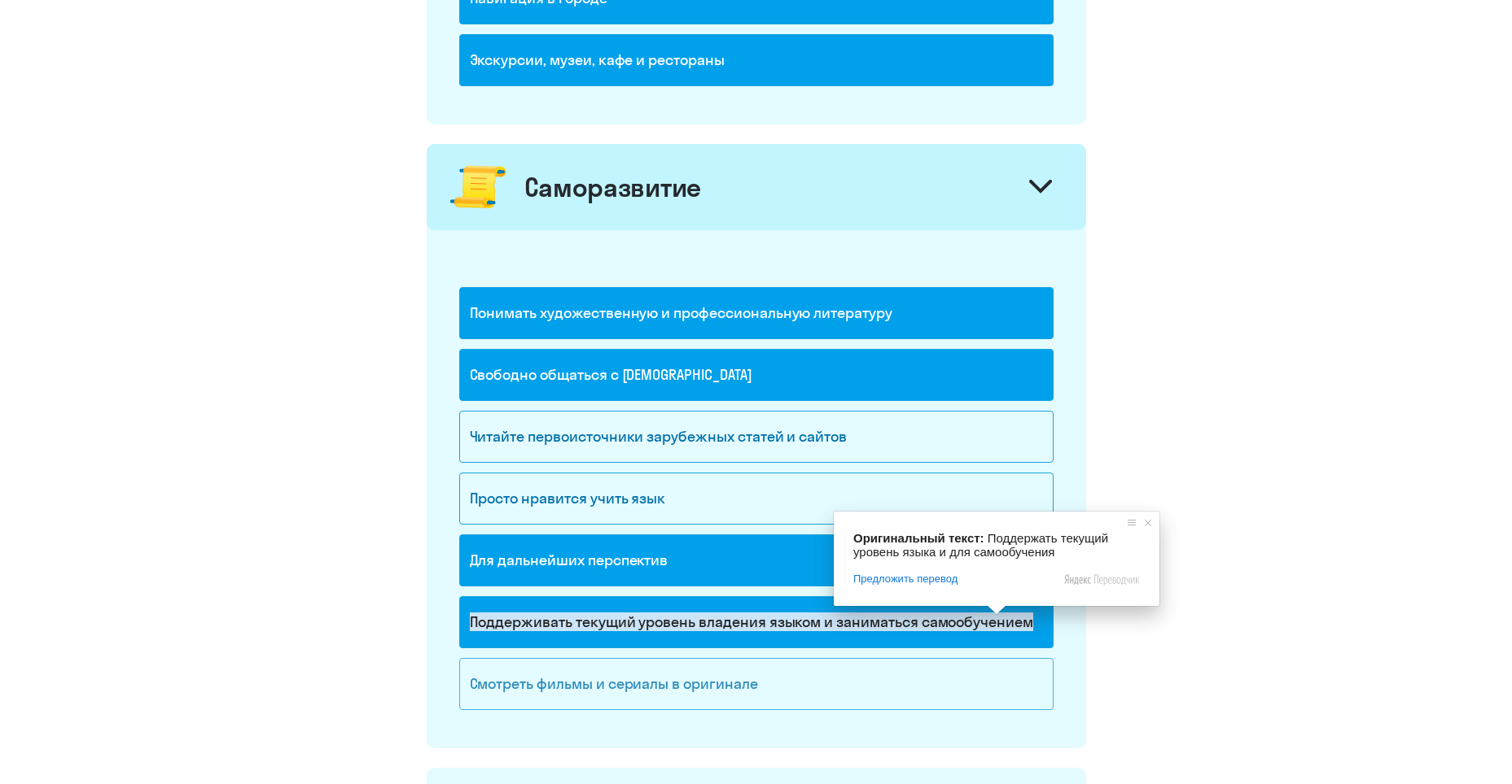
scroll to position [1546, 0]
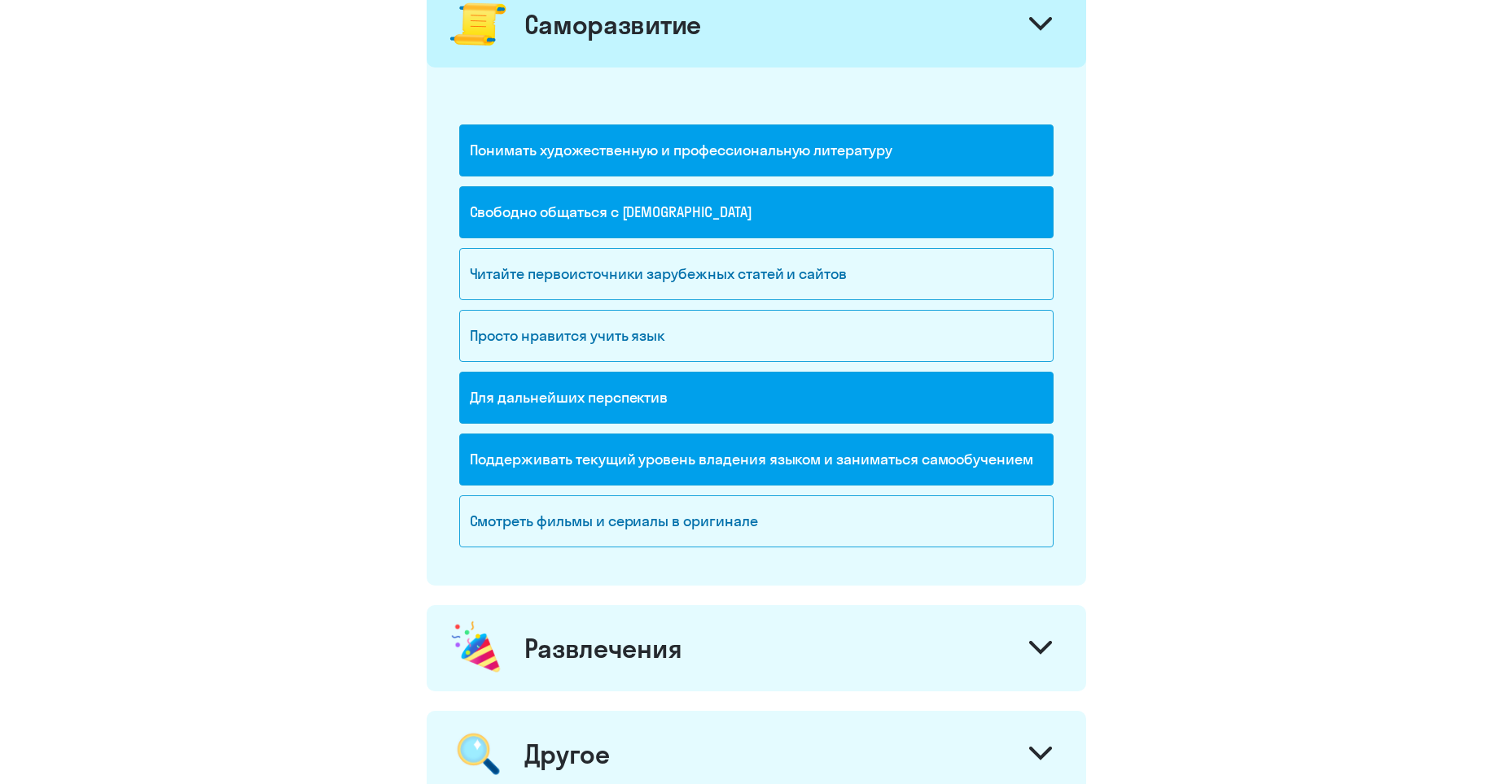
click at [949, 655] on div "Развлечения" at bounding box center [756, 648] width 660 height 86
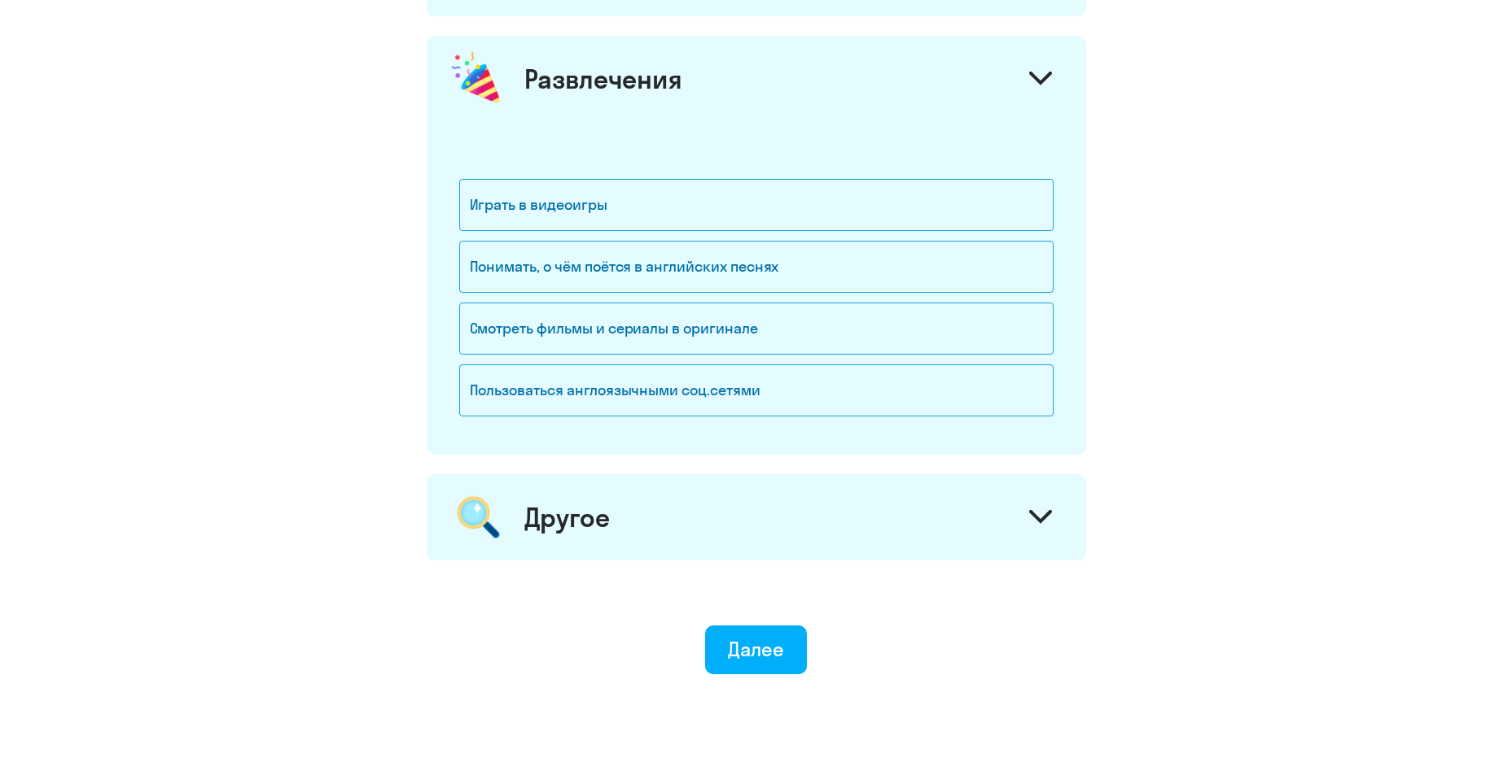
scroll to position [2161, 0]
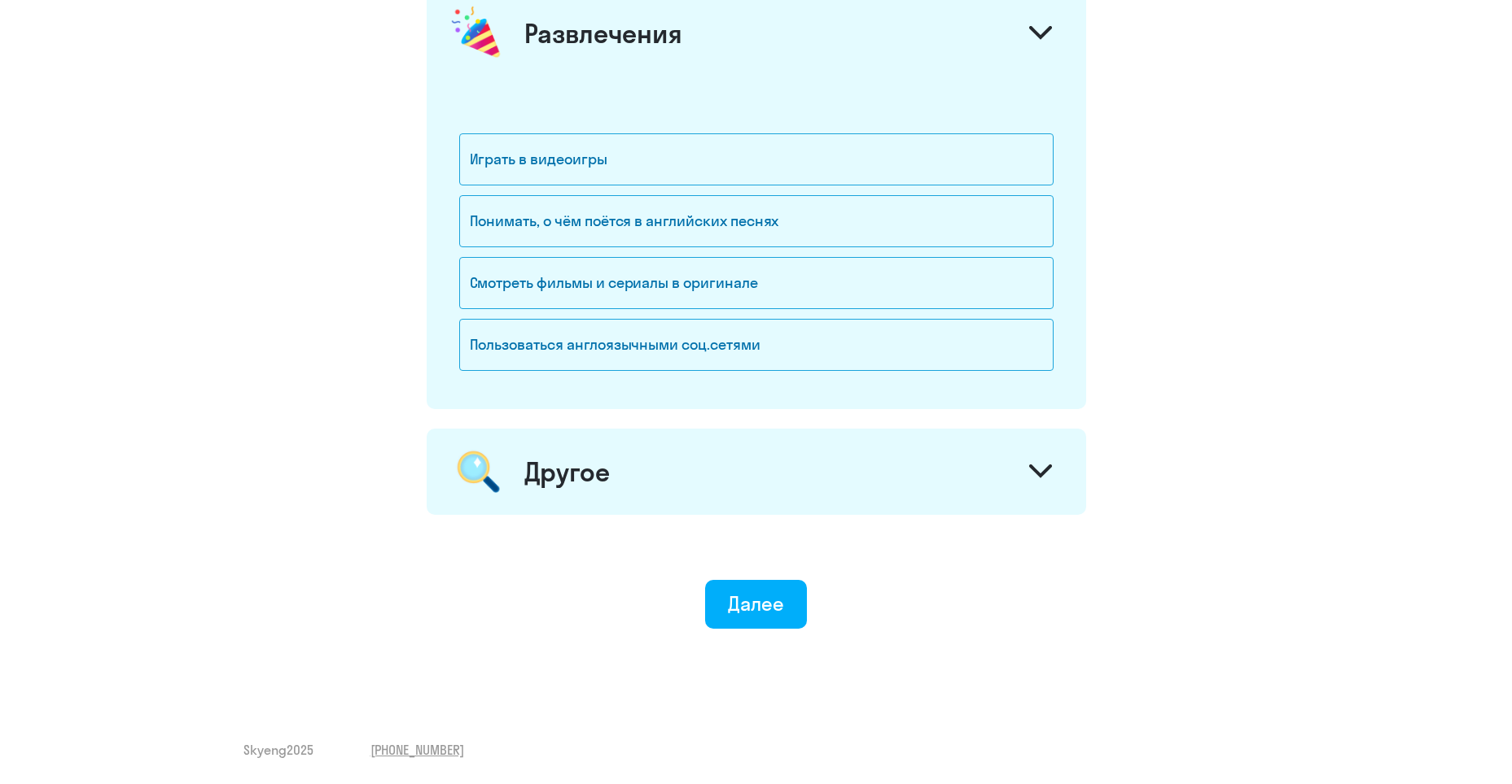
click at [818, 479] on div "Другое" at bounding box center [756, 472] width 660 height 86
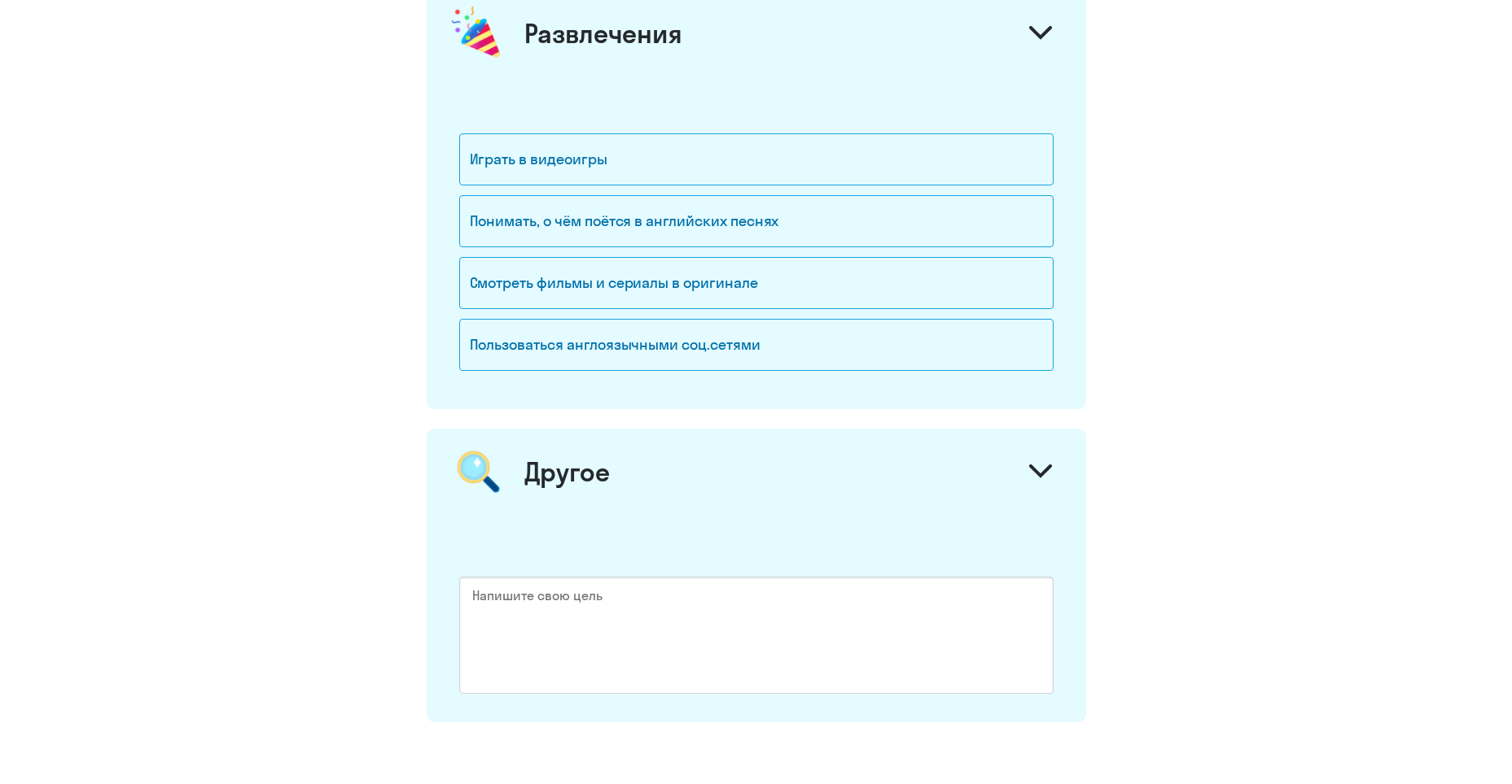
scroll to position [2369, 0]
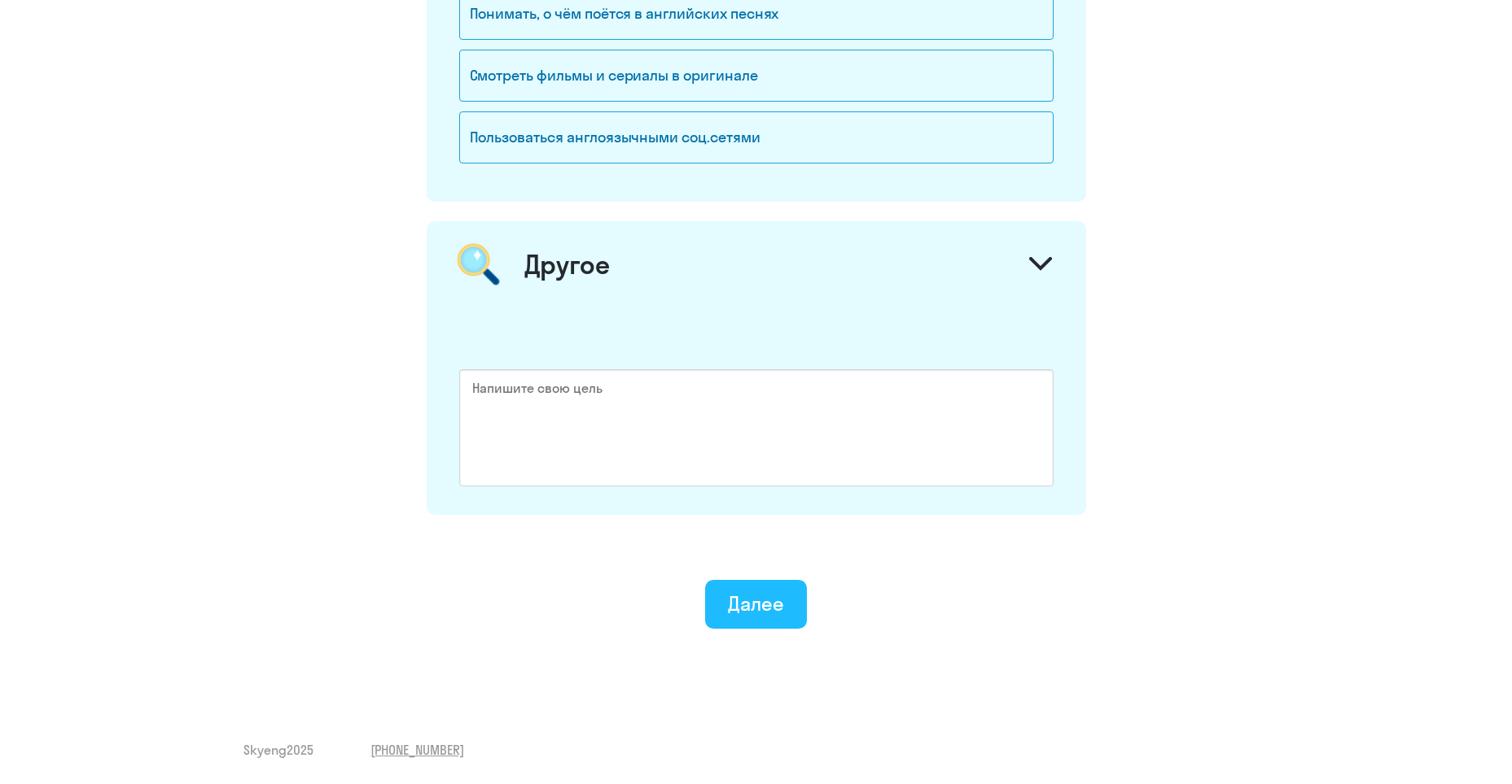
click at [773, 612] on ya-tr-span "Далее" at bounding box center [756, 603] width 56 height 24
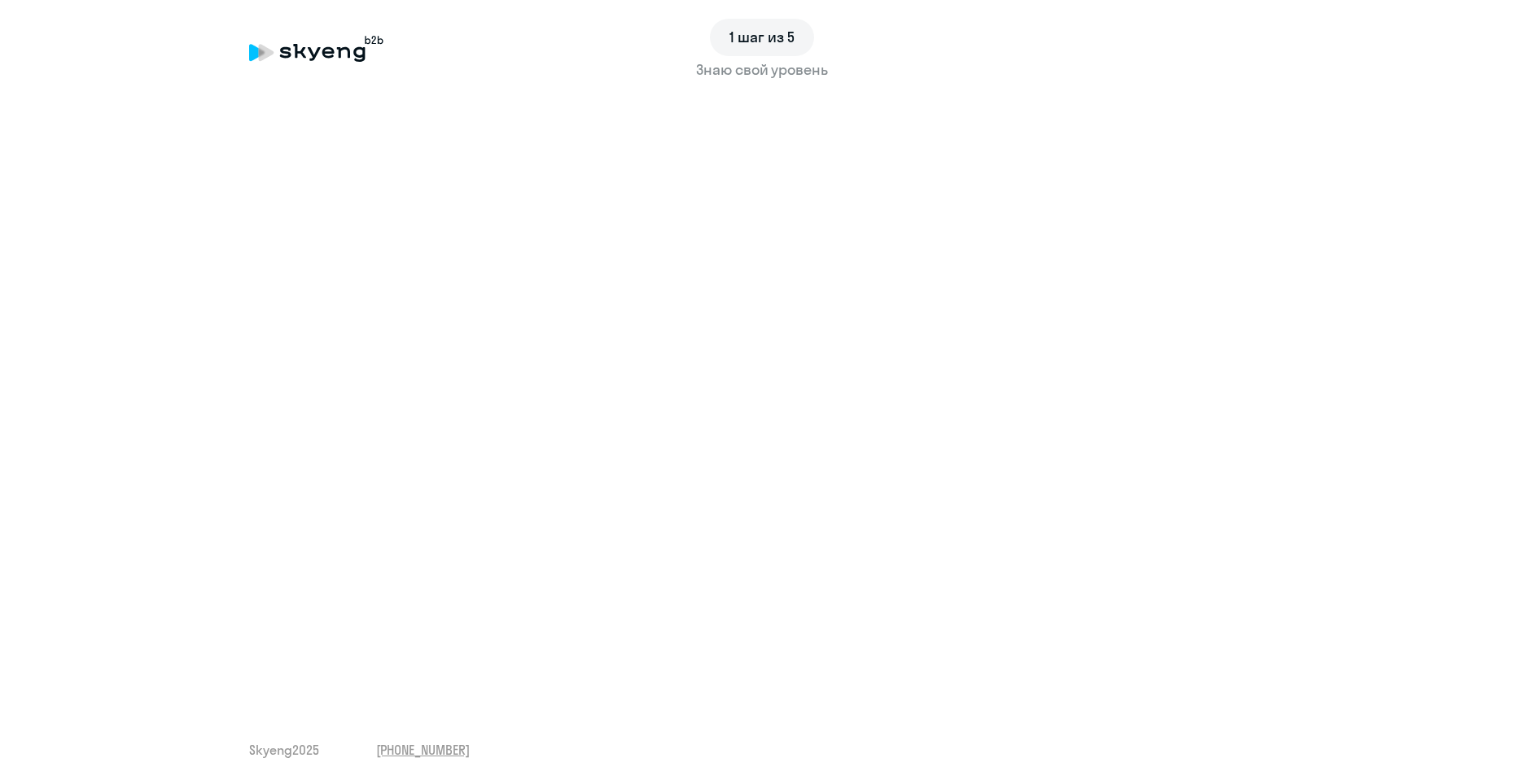
click at [758, 34] on ya-tr-span "1 шаг из 5" at bounding box center [762, 37] width 65 height 18
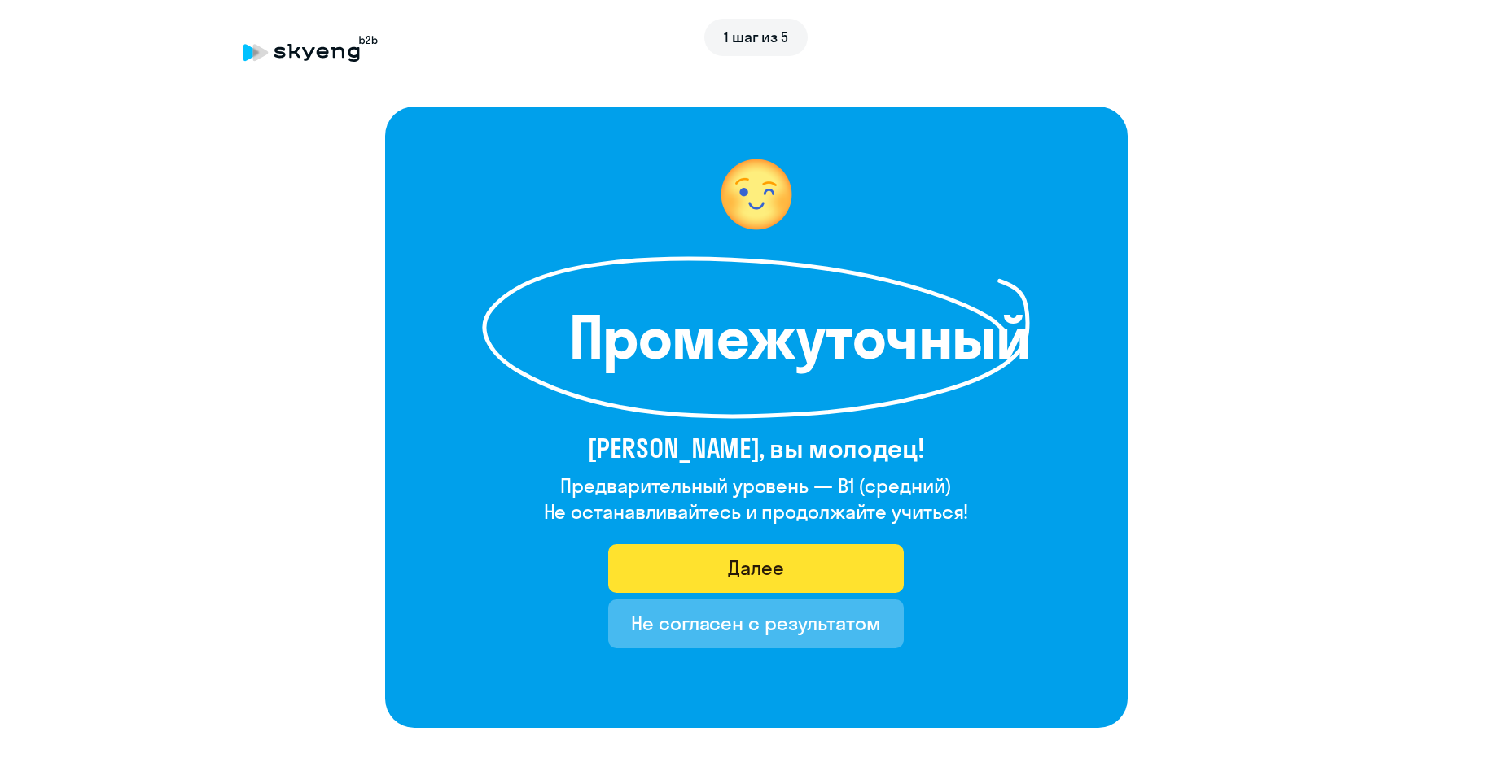
click at [782, 567] on ya-tr-span "Далее" at bounding box center [756, 568] width 56 height 24
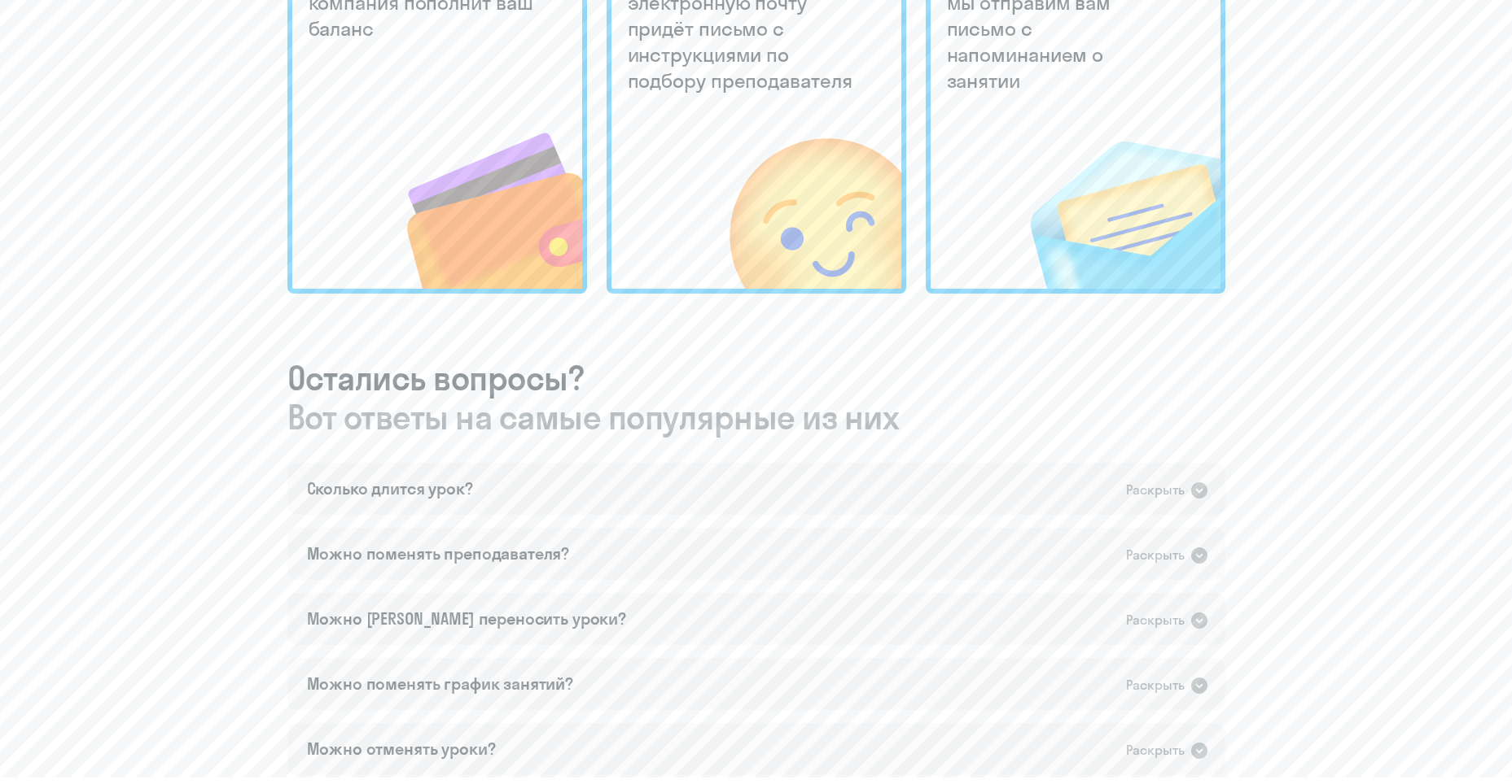
scroll to position [733, 0]
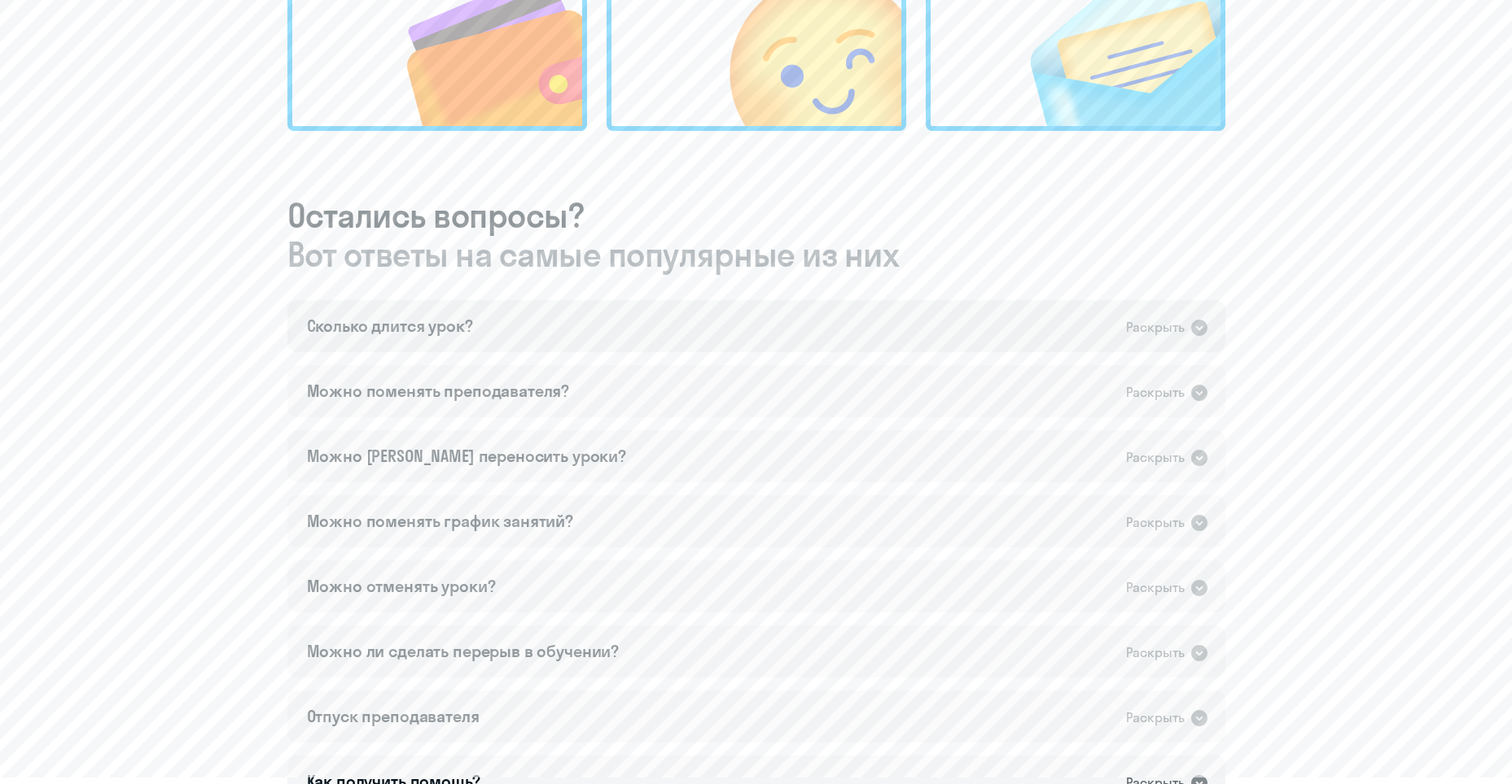
click at [1192, 330] on icon at bounding box center [1199, 328] width 17 height 17
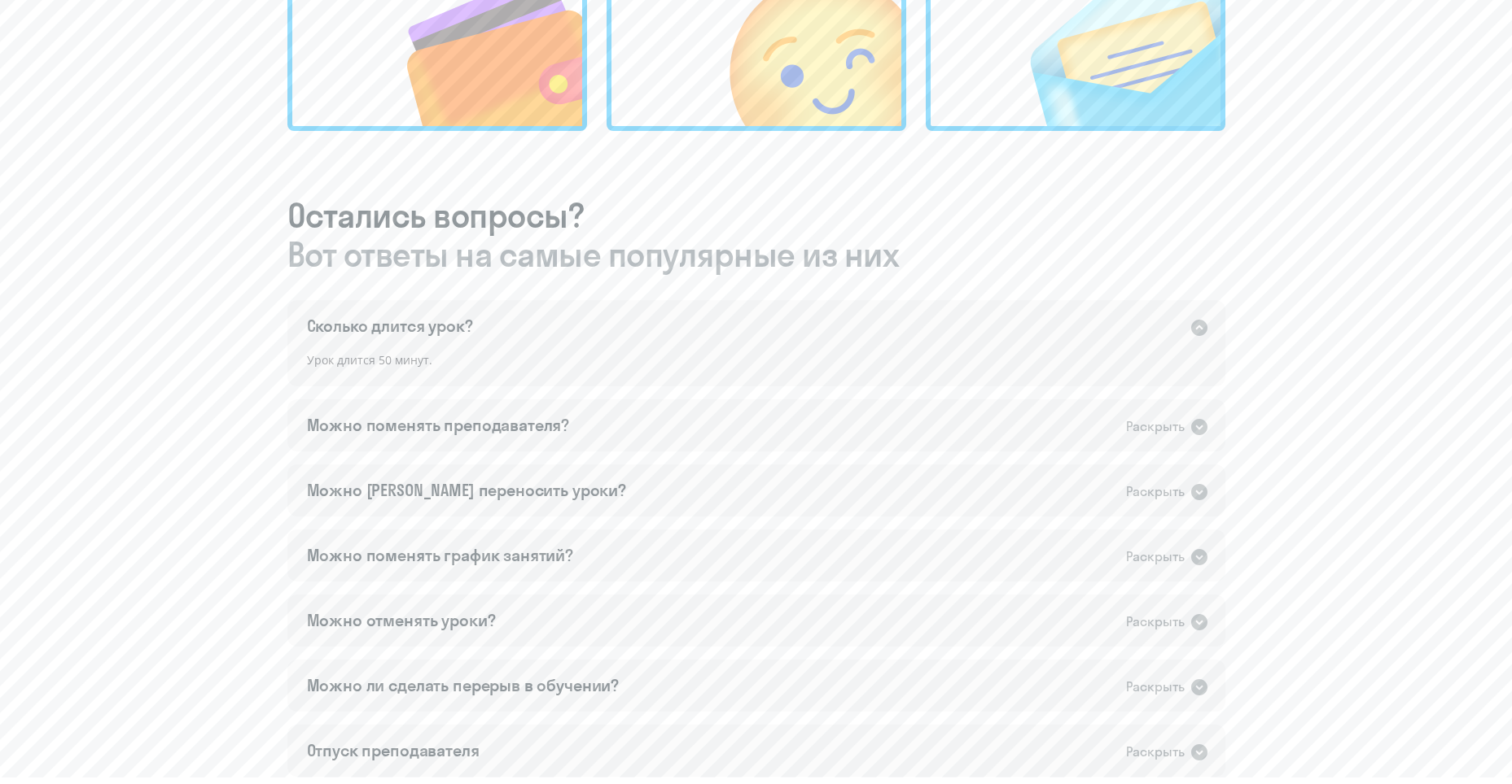
scroll to position [895, 0]
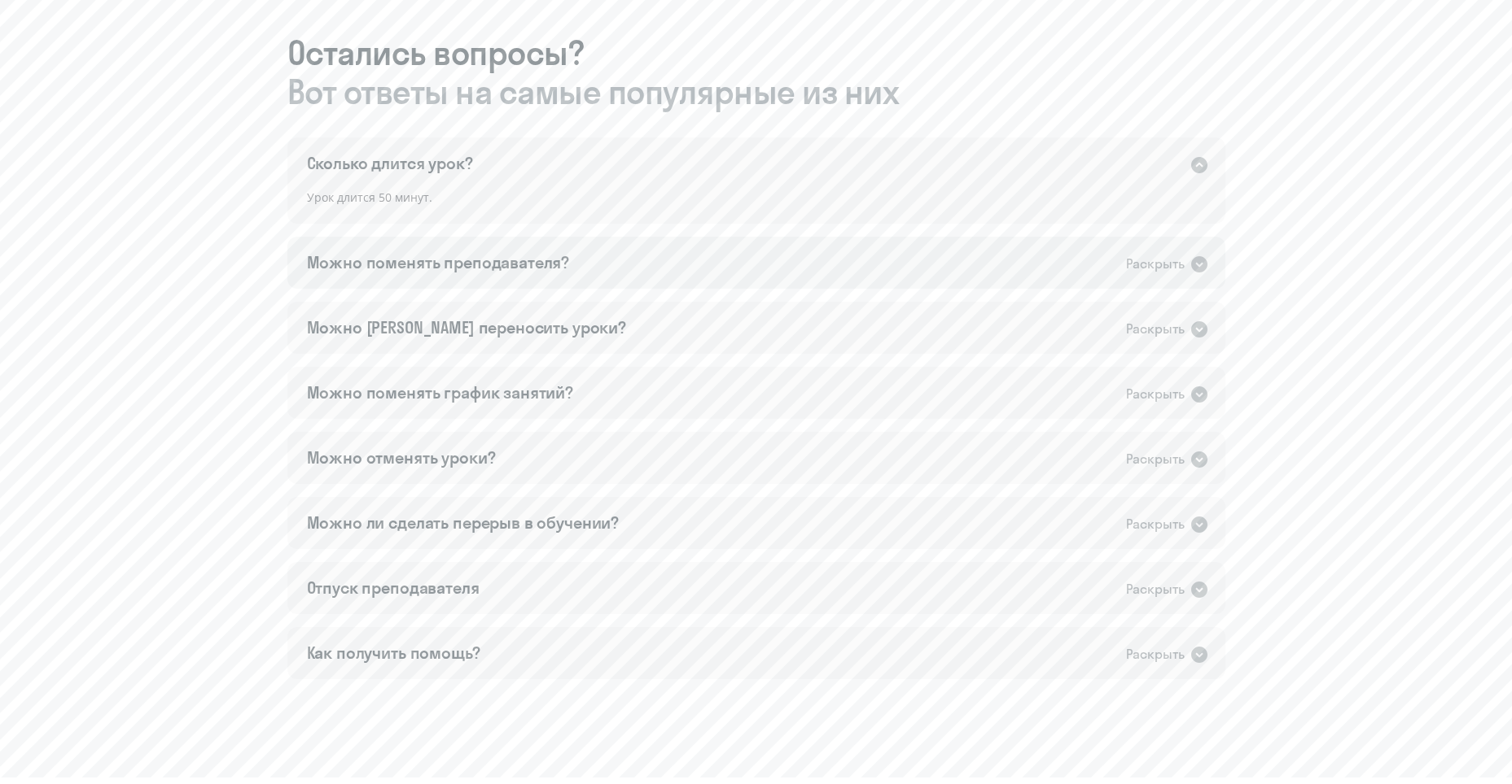
click at [1205, 262] on icon at bounding box center [1199, 264] width 17 height 17
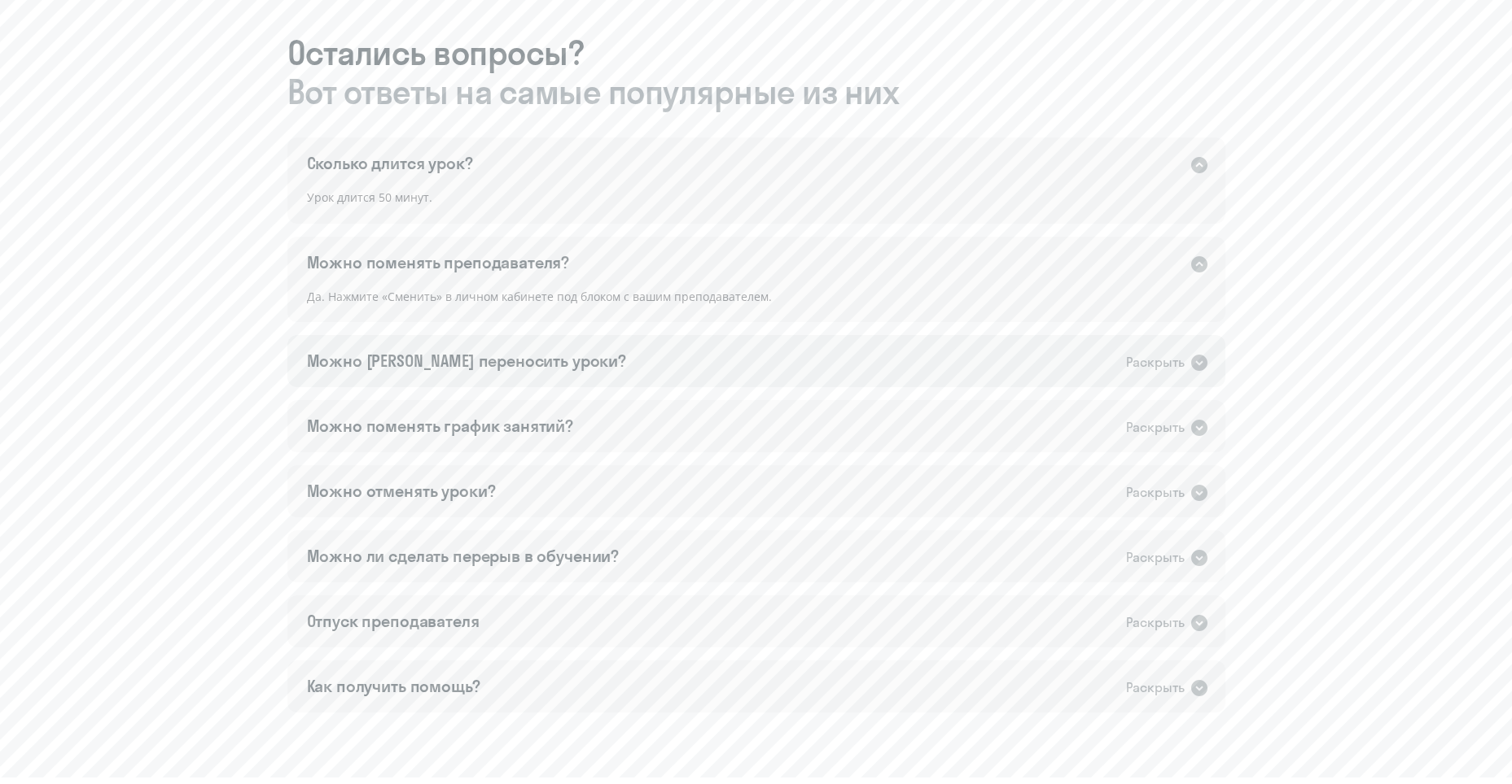
click at [1194, 356] on icon at bounding box center [1199, 363] width 19 height 19
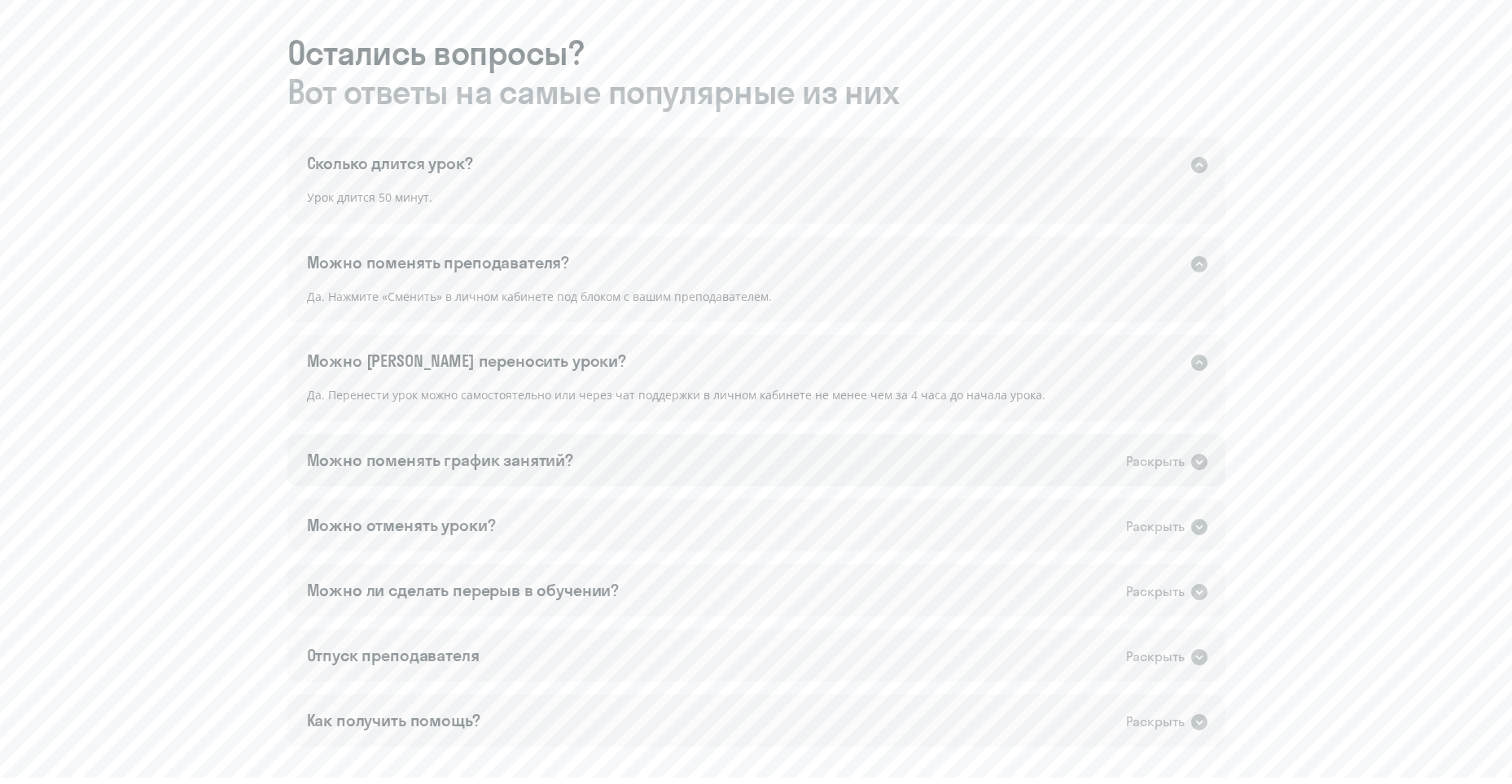
scroll to position [977, 0]
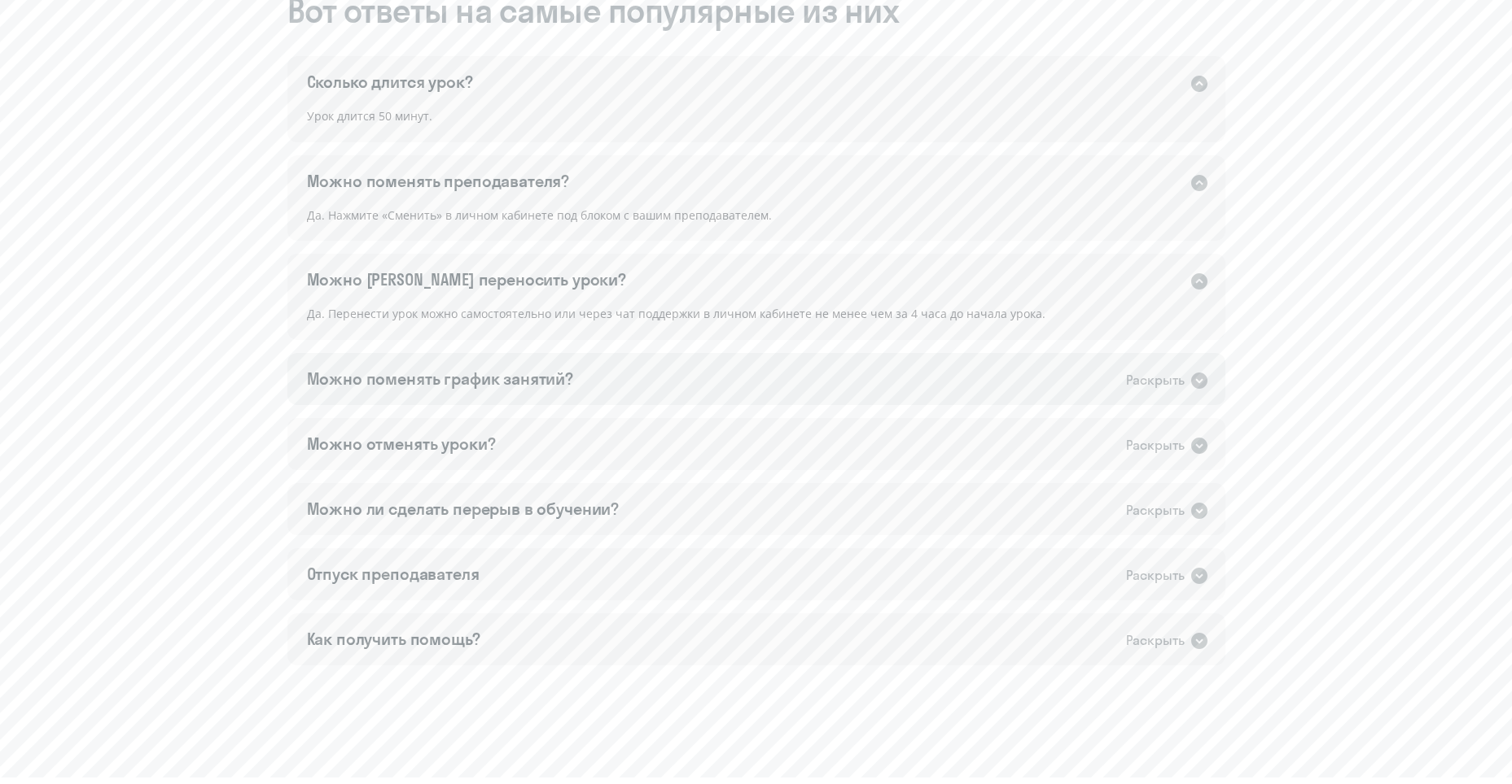
click at [1197, 383] on icon at bounding box center [1199, 380] width 17 height 17
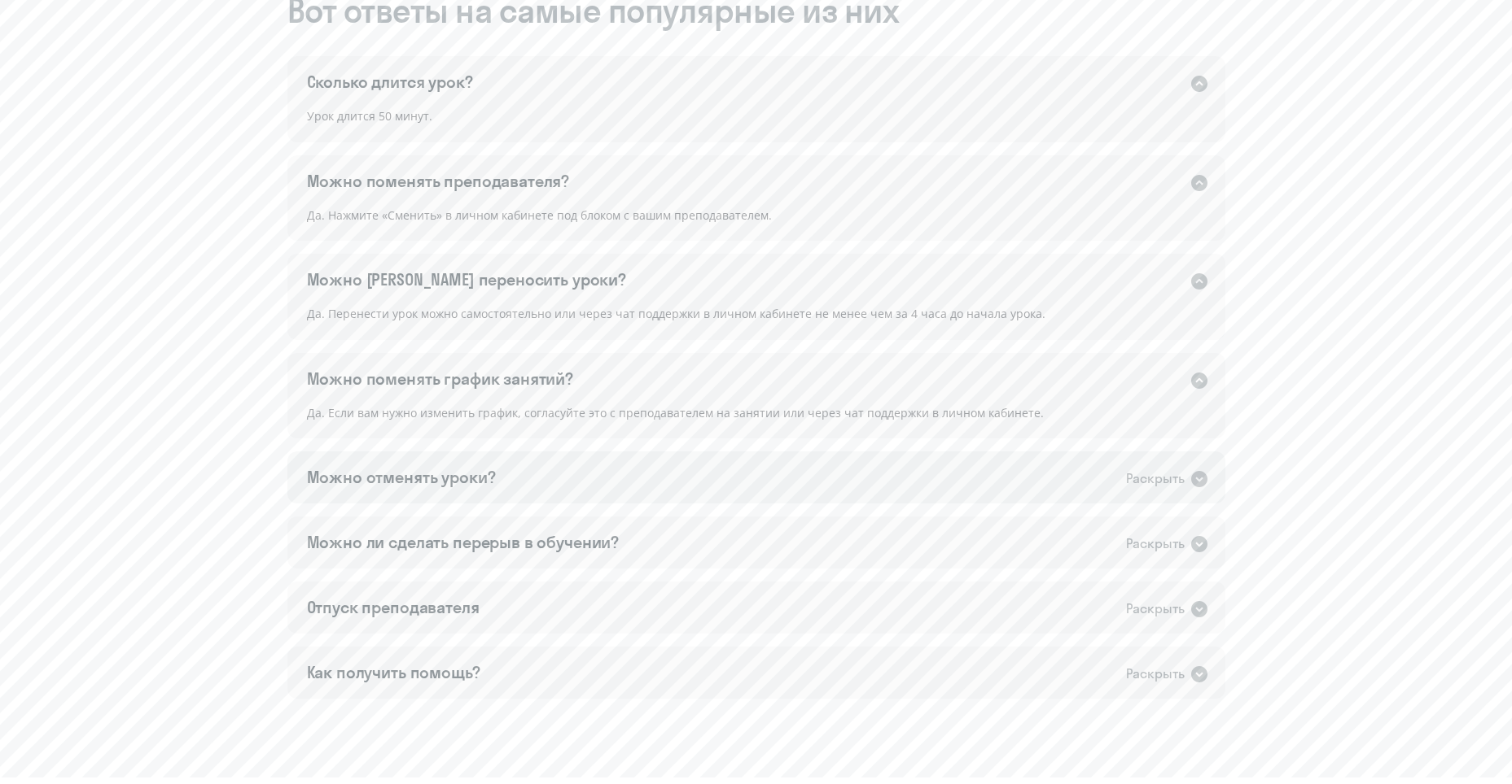
click at [1199, 478] on icon at bounding box center [1199, 479] width 17 height 17
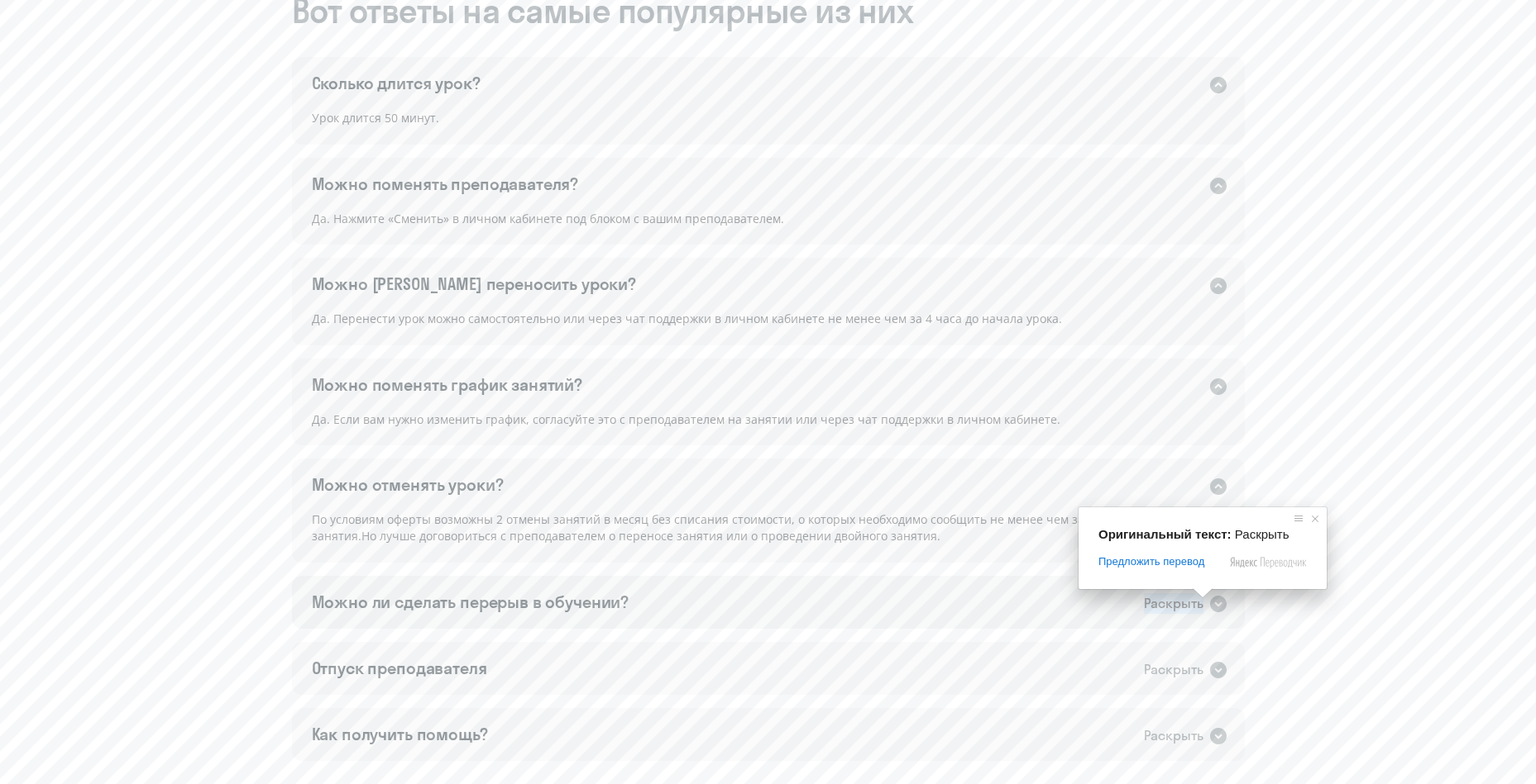
click at [1220, 601] on icon at bounding box center [1218, 604] width 17 height 17
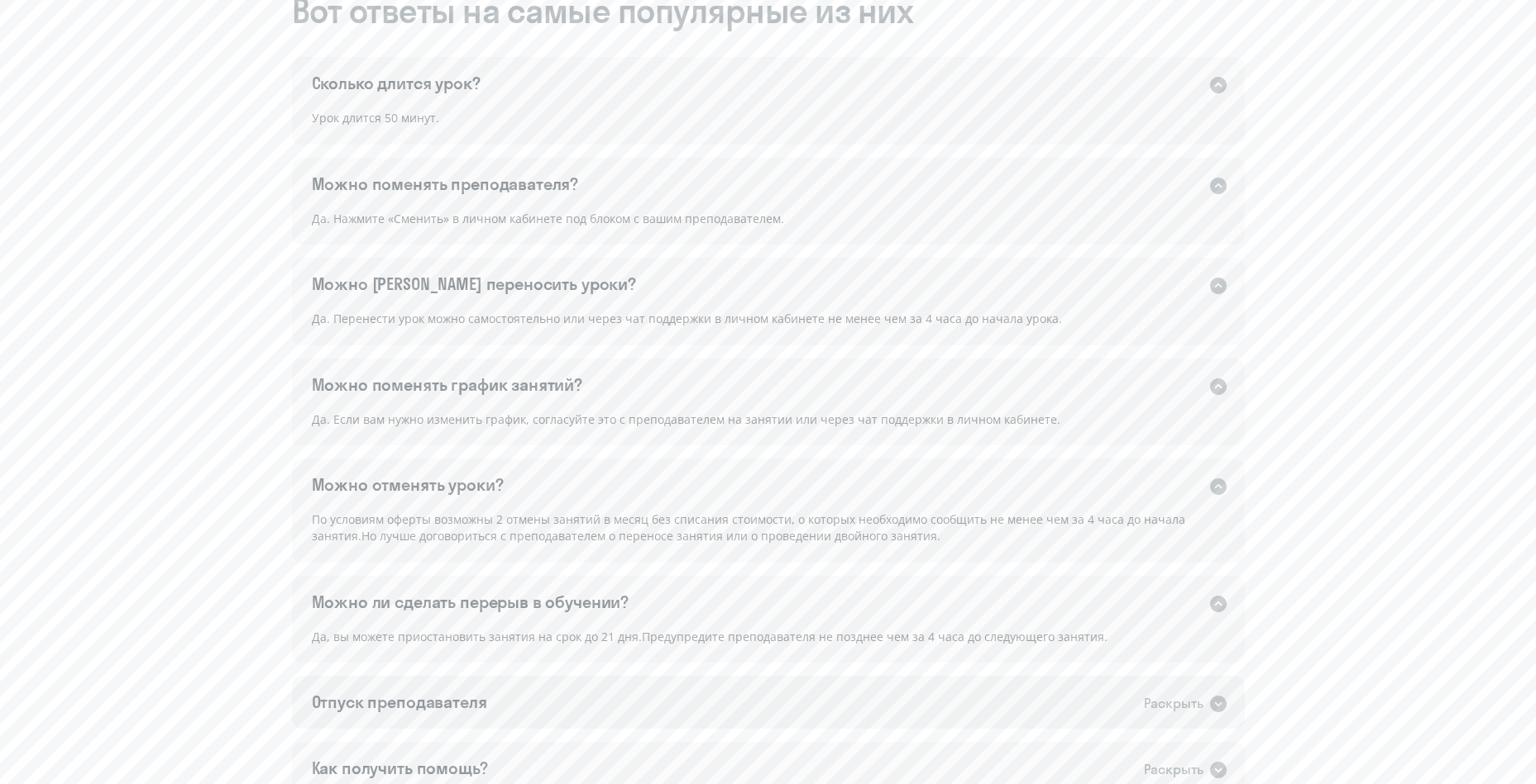
click at [1215, 702] on icon at bounding box center [1218, 704] width 17 height 17
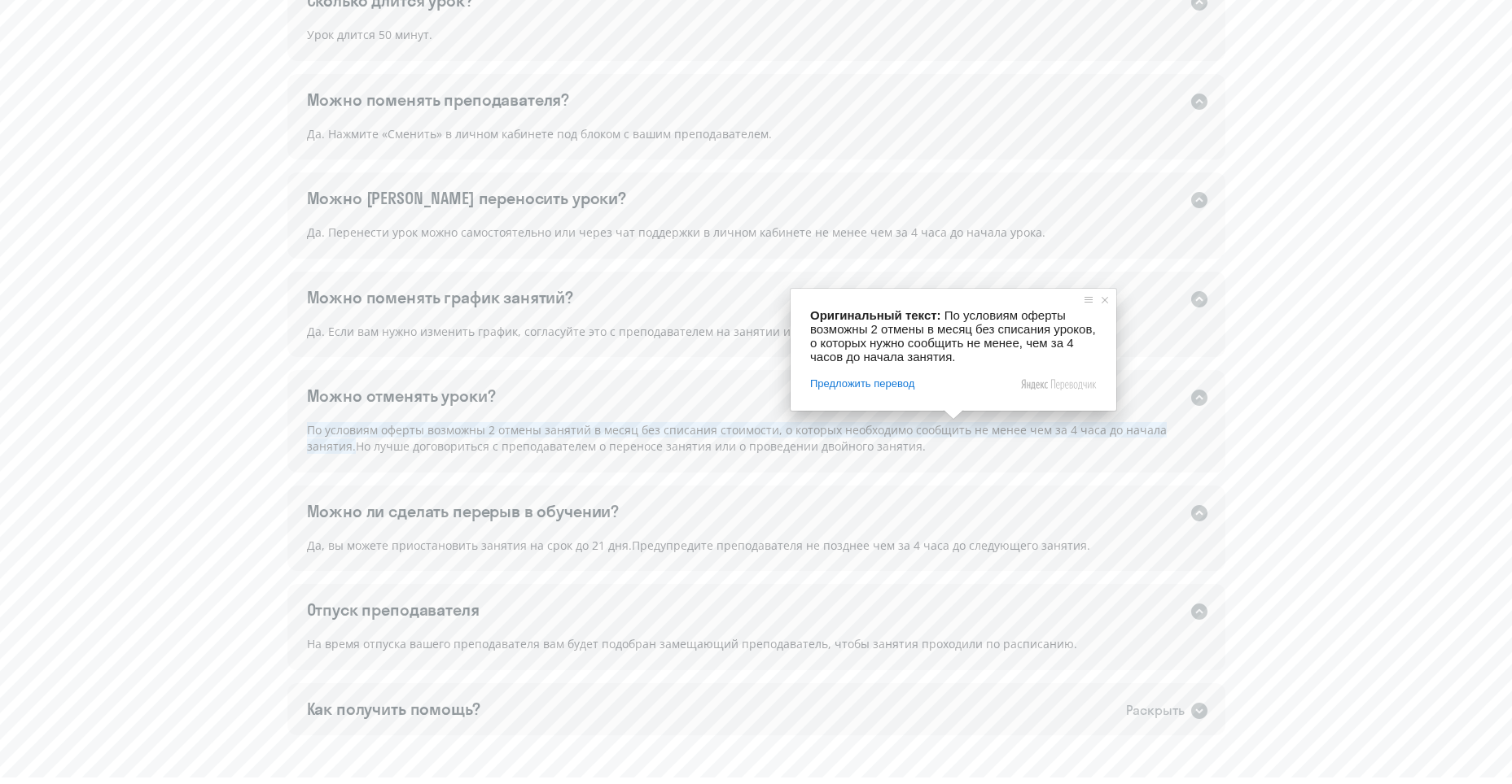
scroll to position [1139, 0]
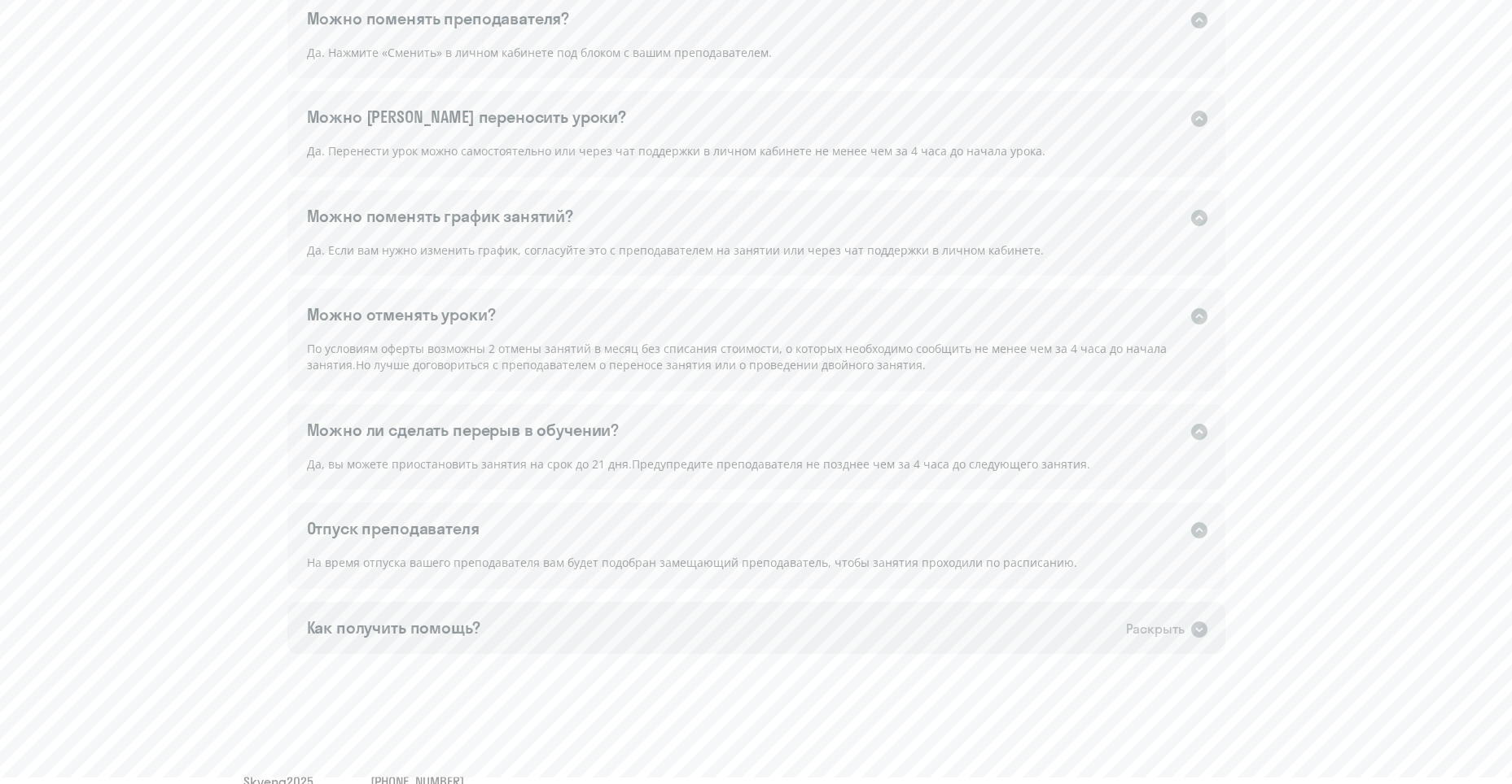
click at [1198, 625] on icon at bounding box center [1199, 630] width 17 height 17
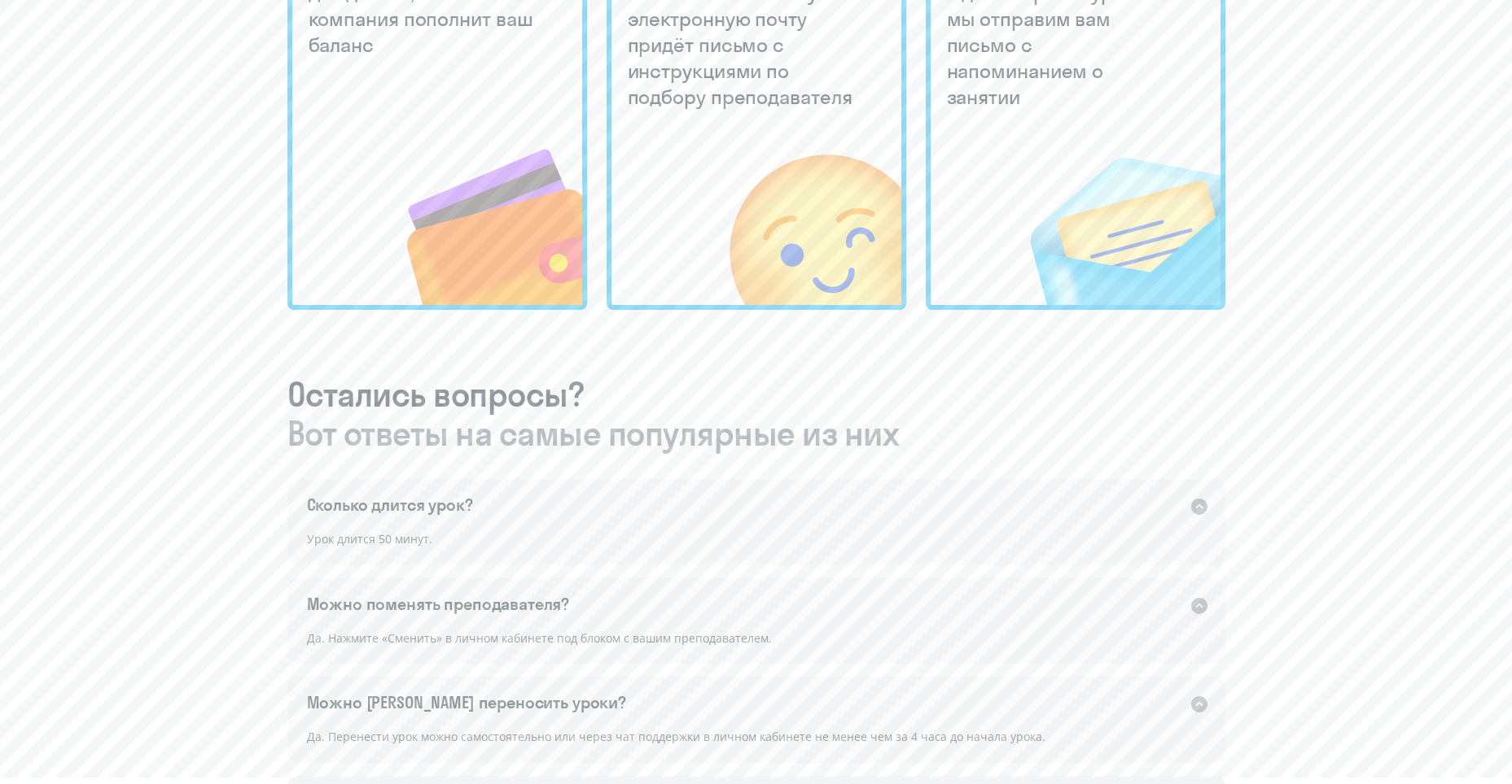
scroll to position [0, 0]
